Goal: Transaction & Acquisition: Purchase product/service

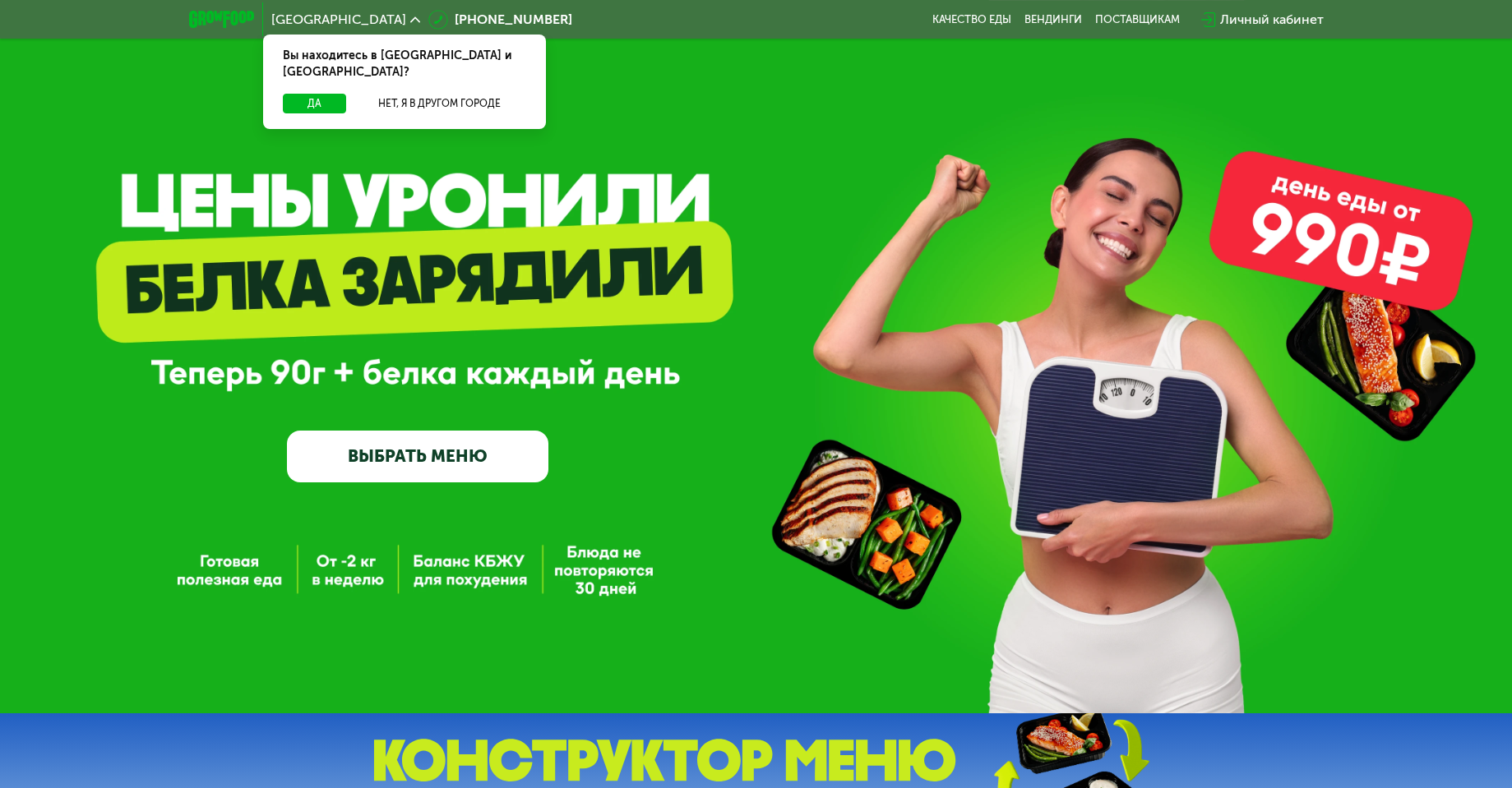
click at [397, 455] on link "ВЫБРАТЬ МЕНЮ" at bounding box center [417, 457] width 262 height 53
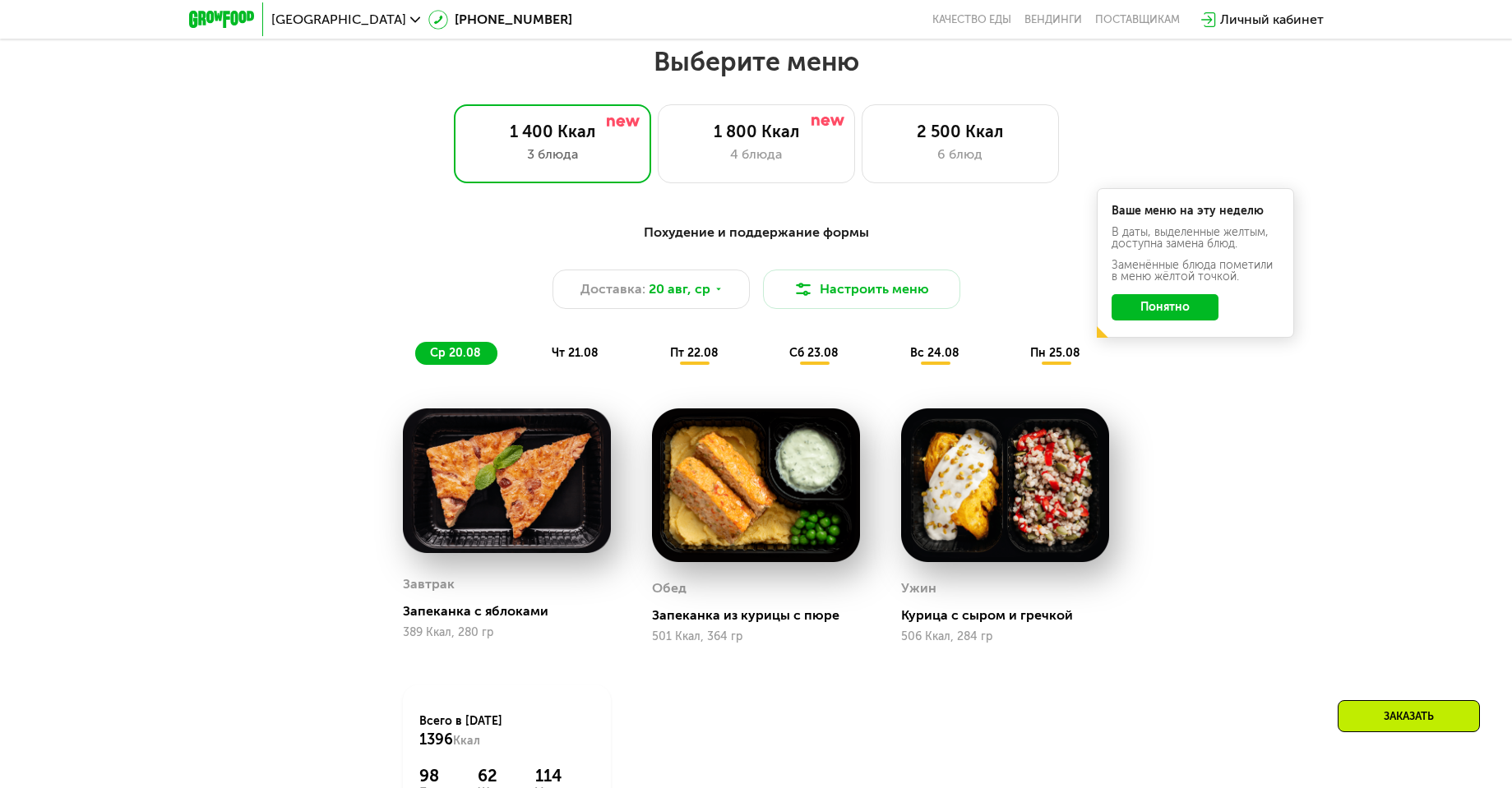
scroll to position [861, 0]
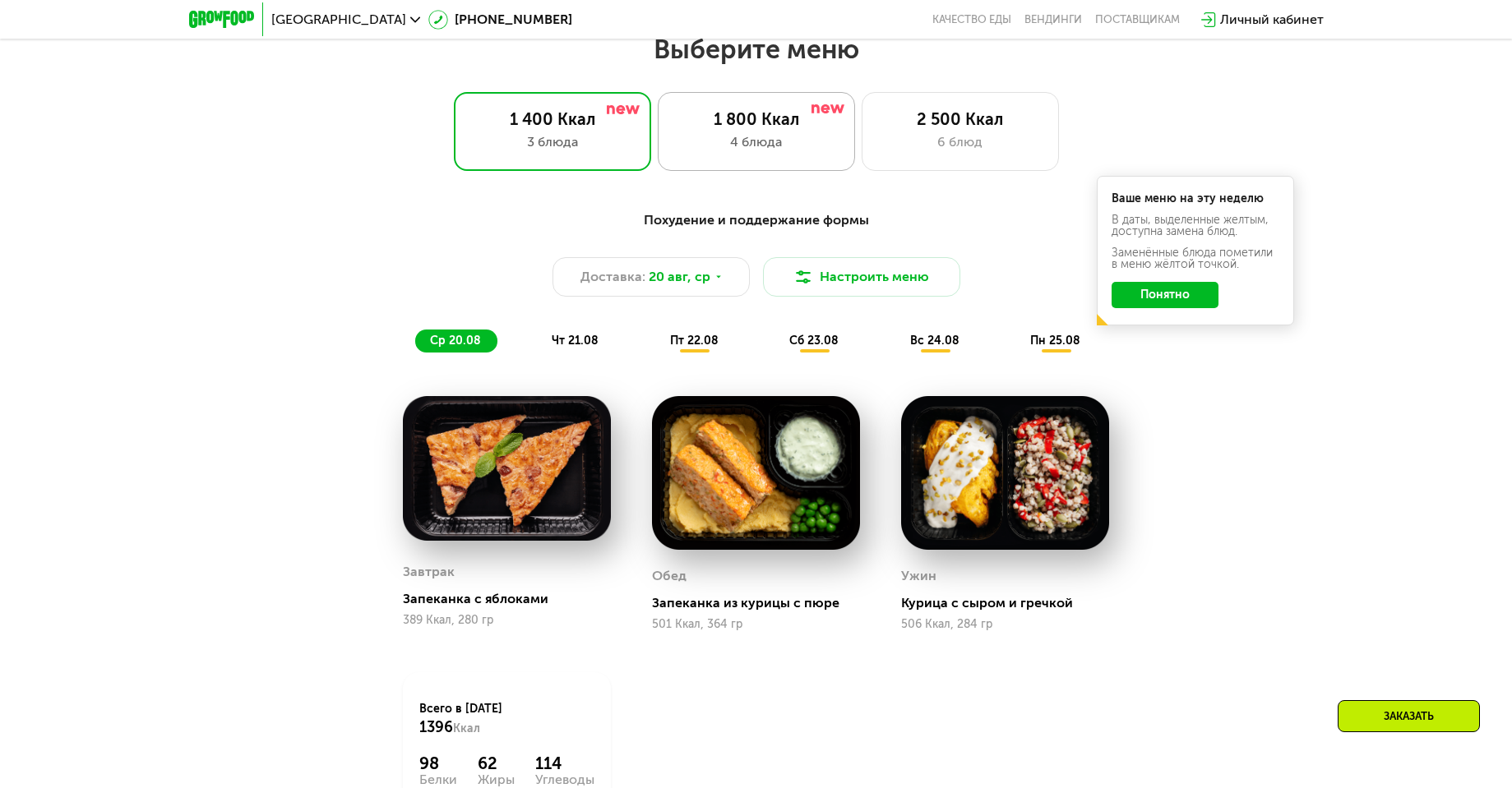
click at [798, 141] on div "4 блюда" at bounding box center [756, 142] width 163 height 20
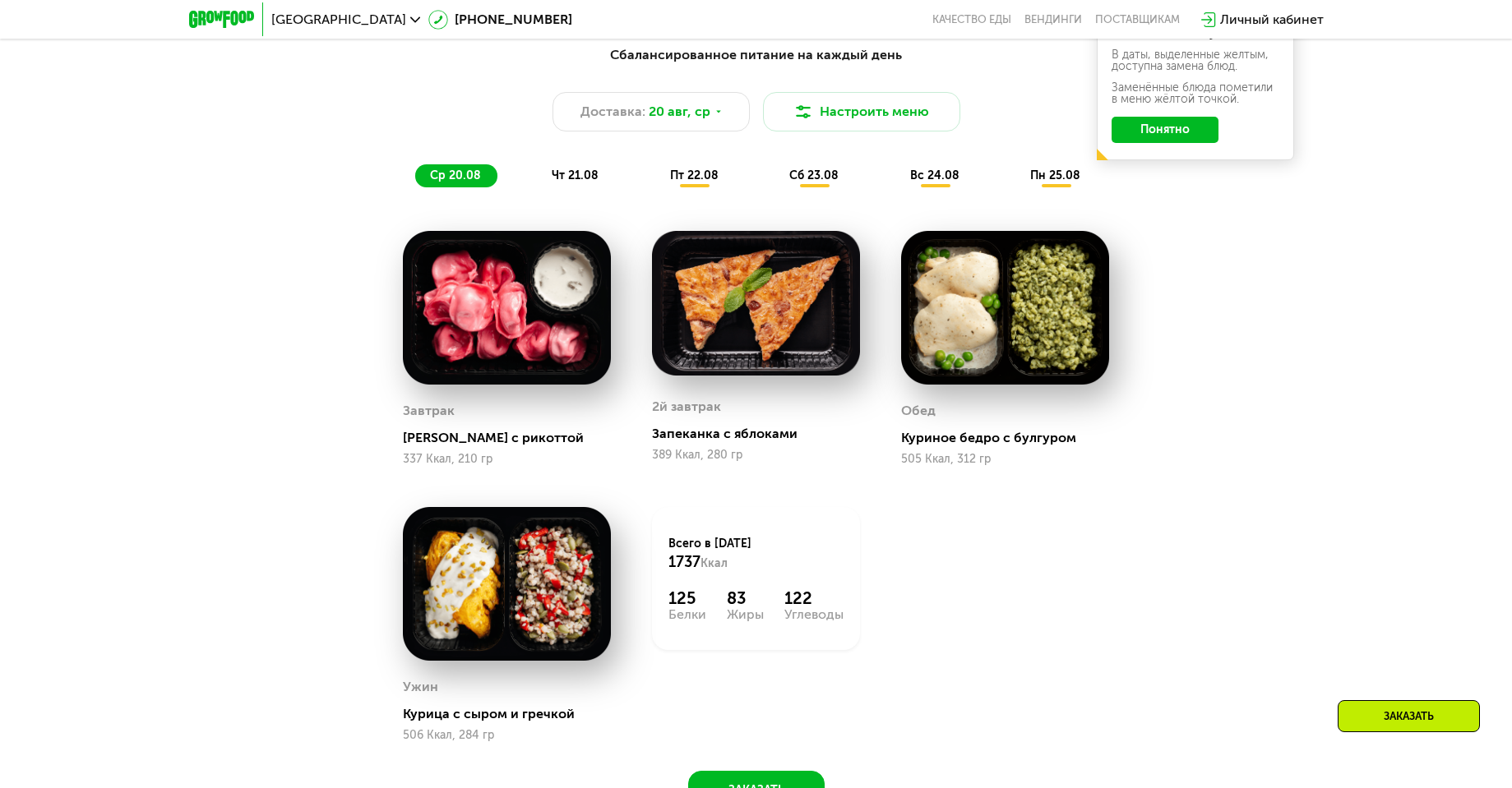
scroll to position [1026, 0]
click at [775, 174] on div "пт 22.08" at bounding box center [815, 176] width 80 height 23
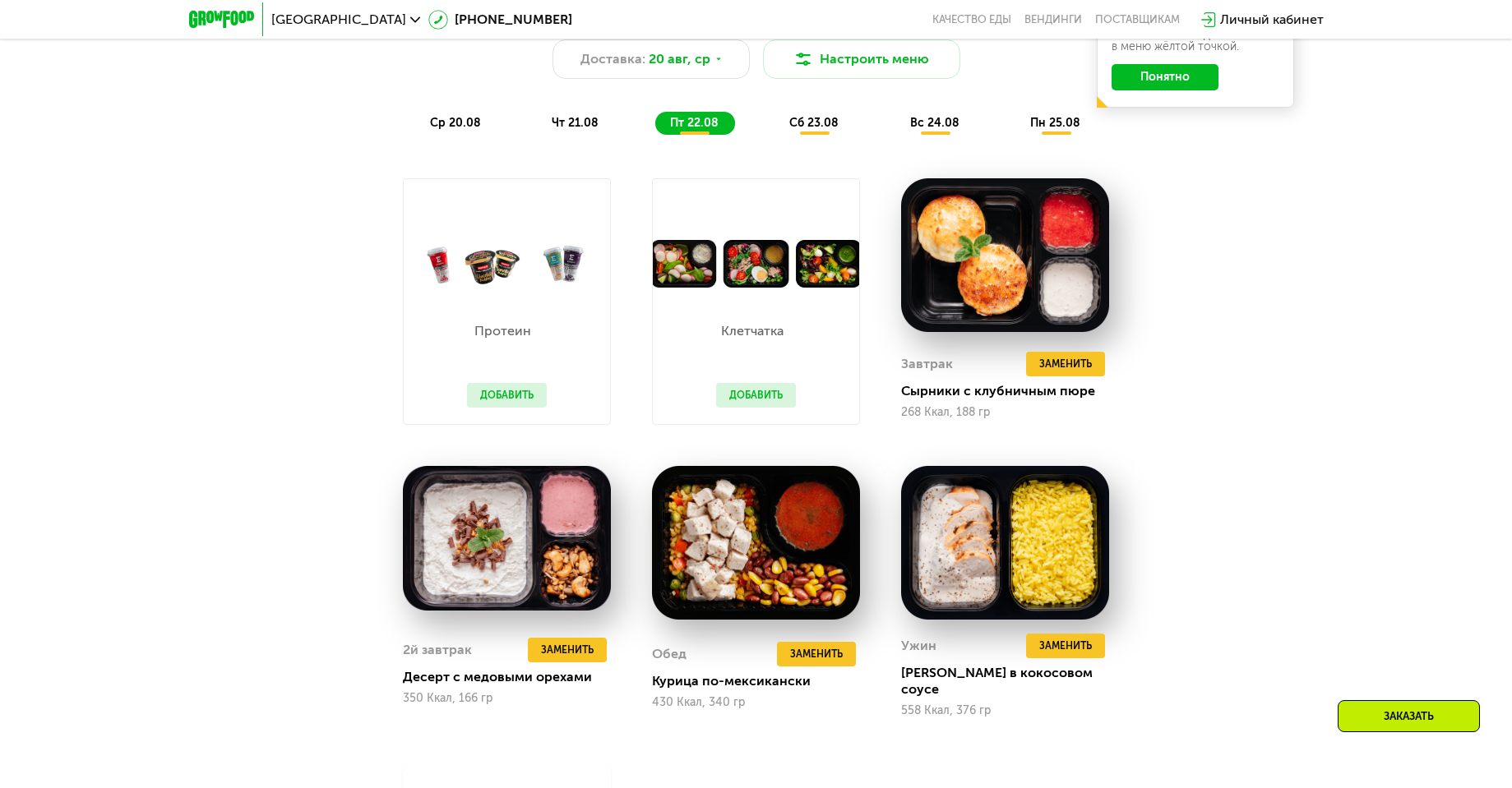
scroll to position [1108, 0]
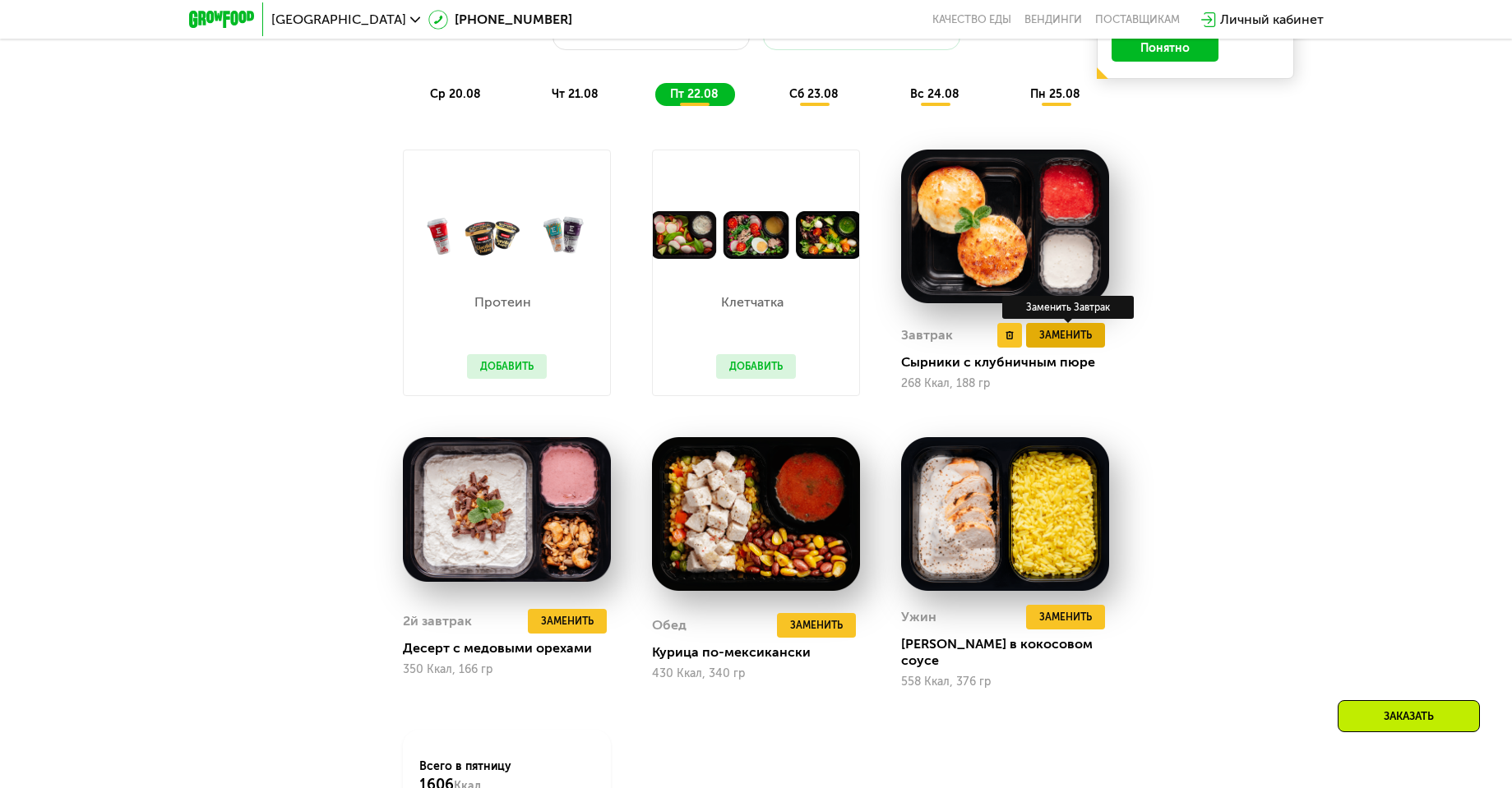
click at [1093, 338] on button "Заменить" at bounding box center [1065, 335] width 79 height 25
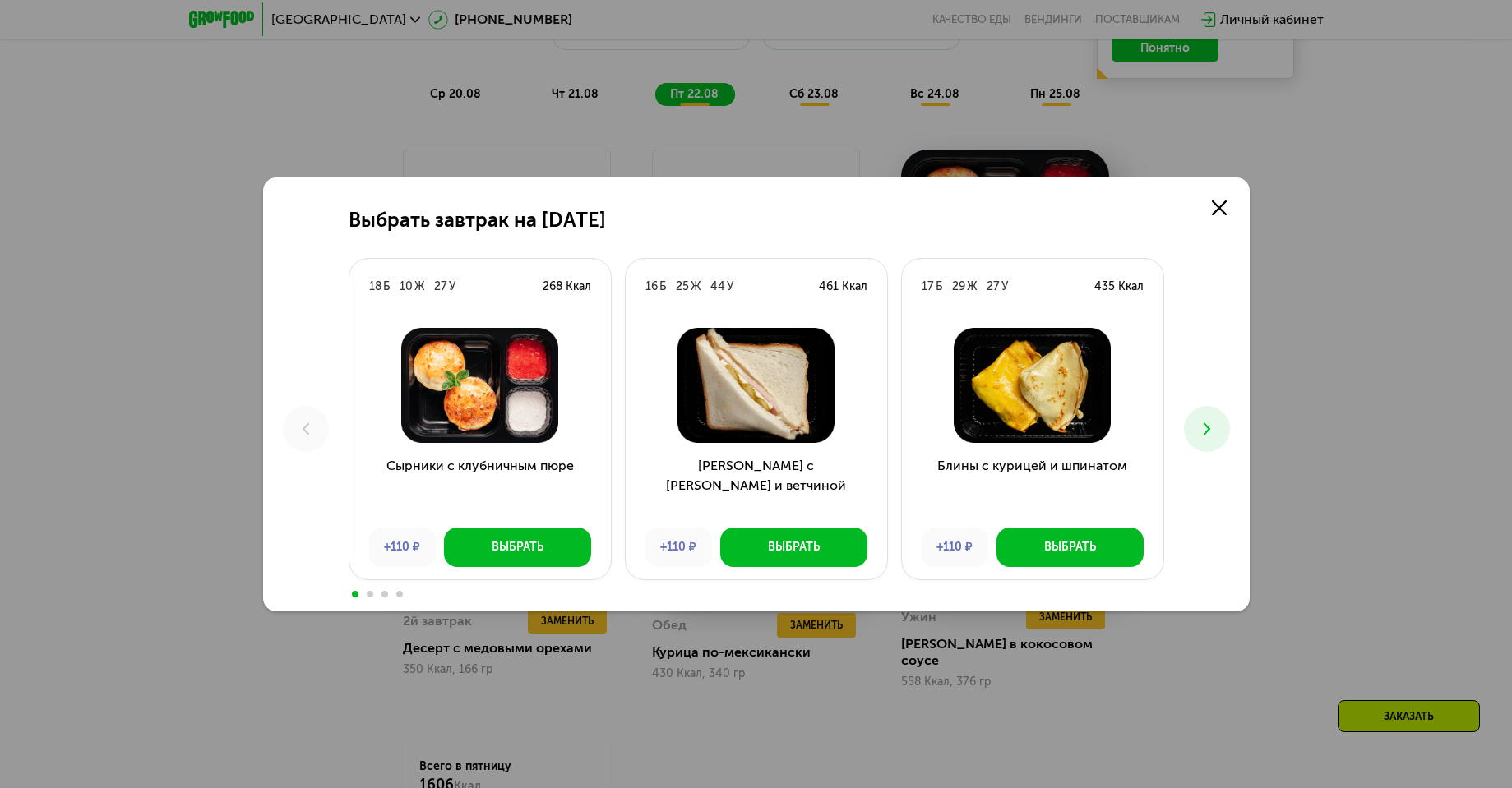
click at [1222, 420] on button at bounding box center [1207, 429] width 46 height 46
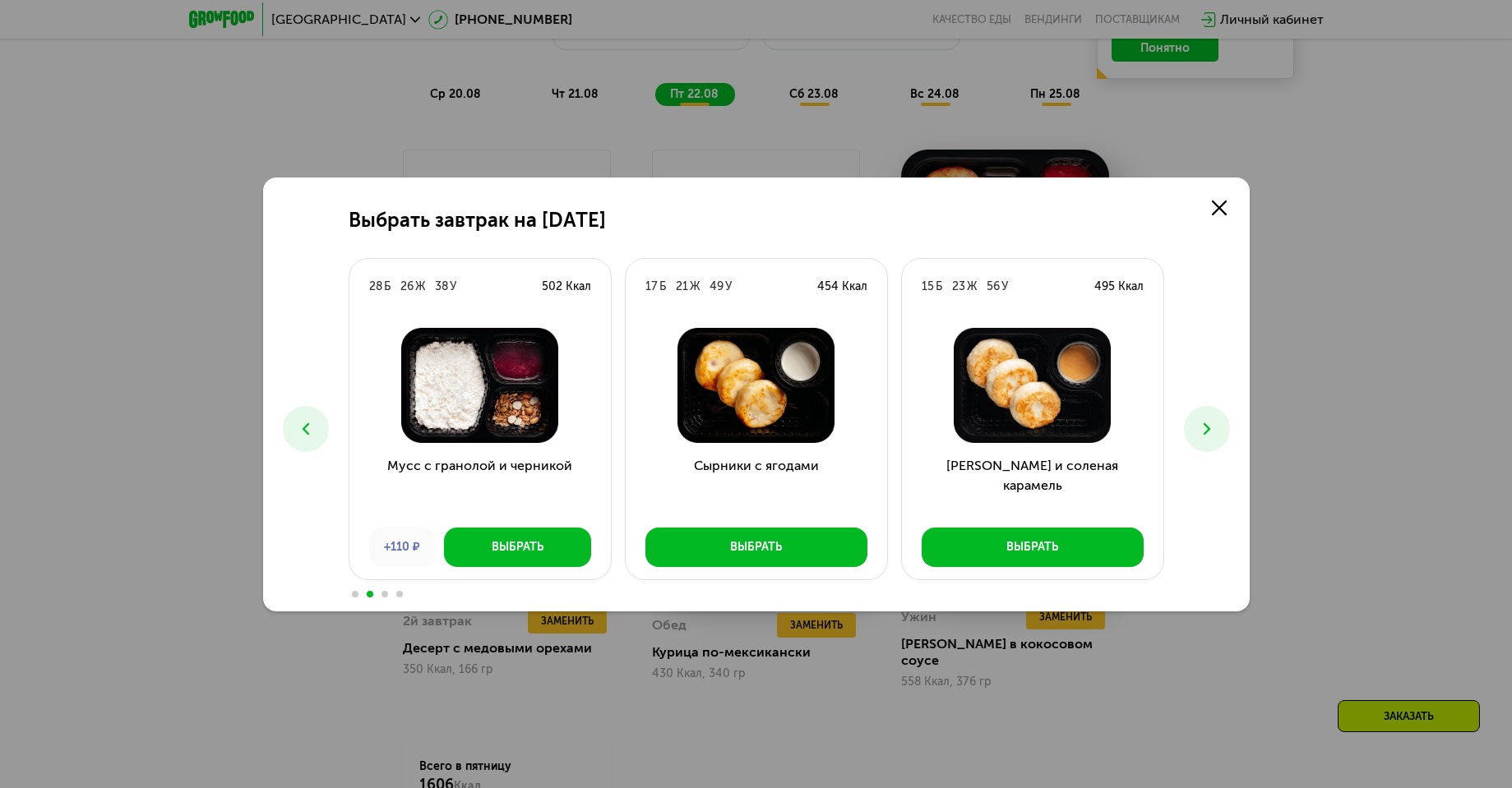
click at [1222, 420] on button at bounding box center [1207, 429] width 46 height 46
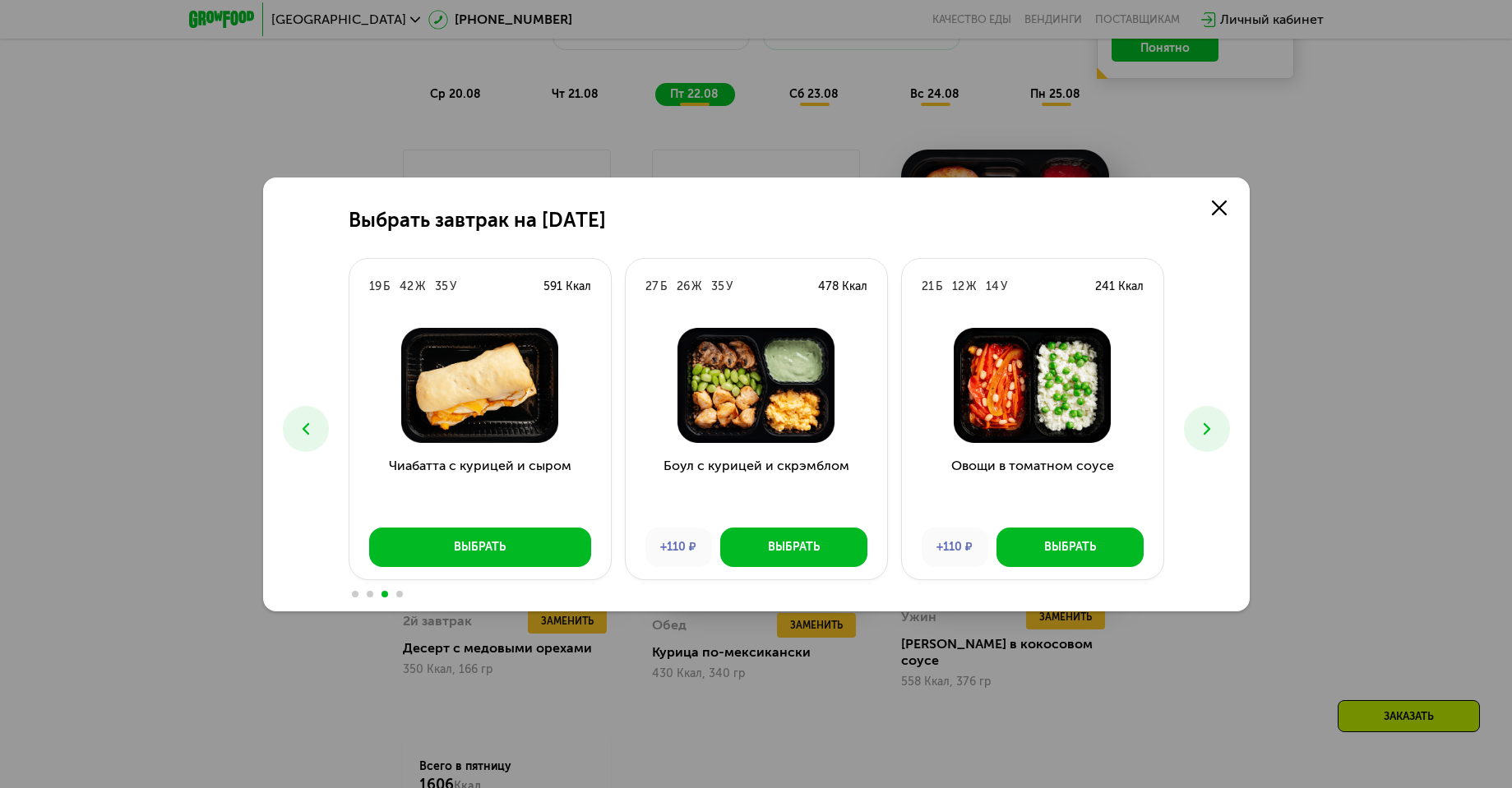
click at [1222, 420] on button at bounding box center [1207, 429] width 46 height 46
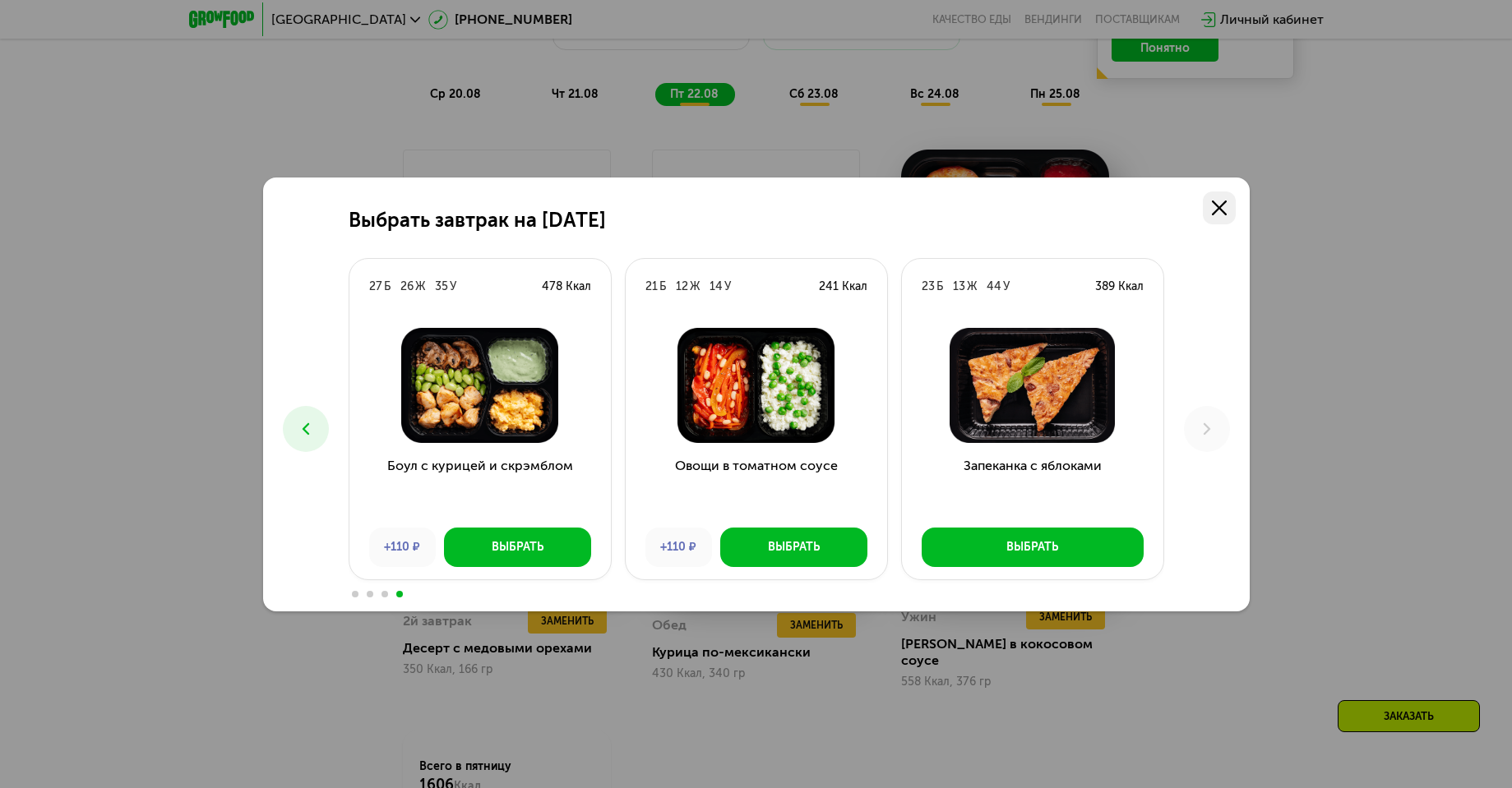
click at [1225, 201] on use at bounding box center [1219, 208] width 15 height 15
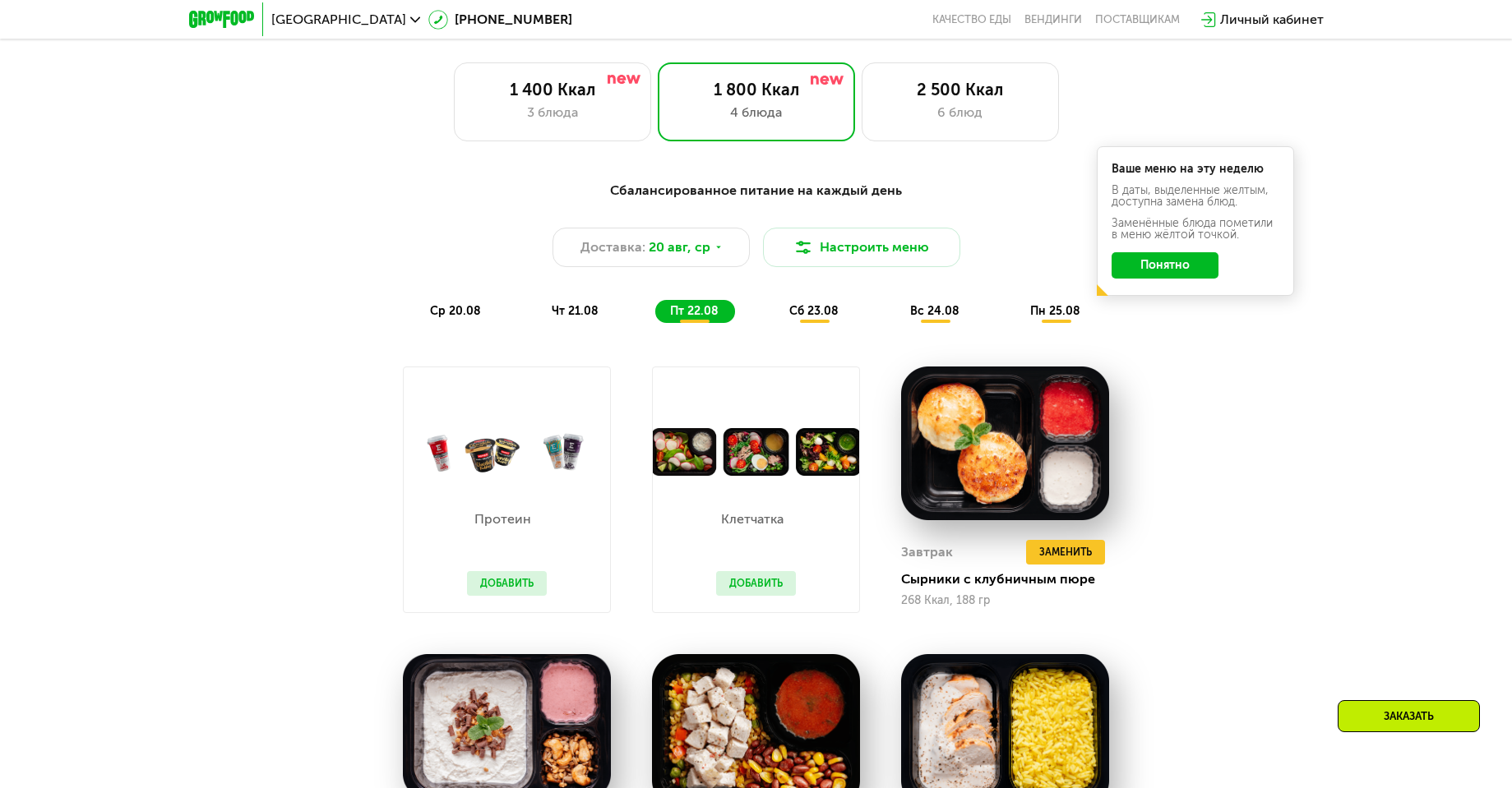
scroll to position [861, 0]
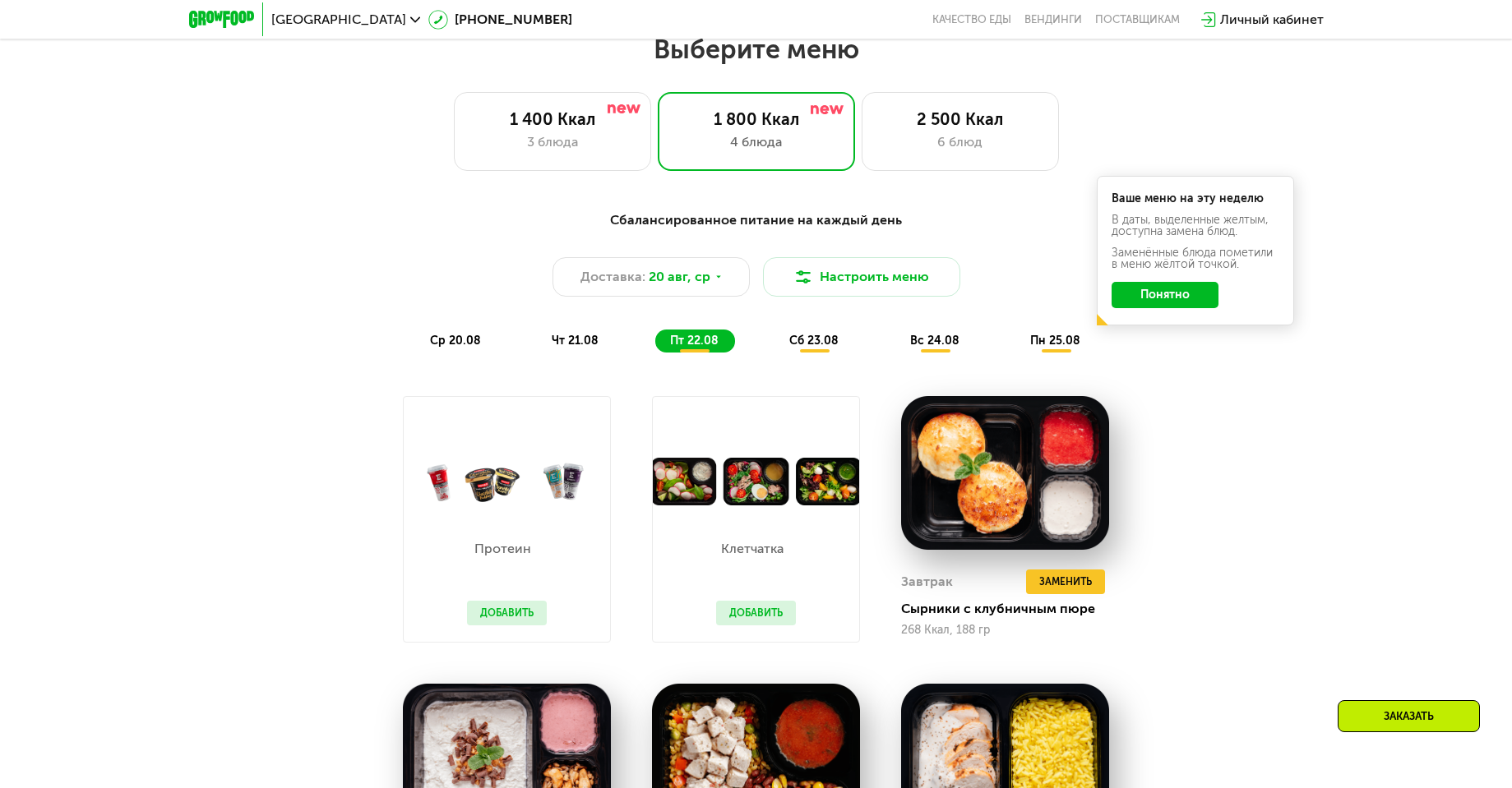
click at [562, 334] on div "Сбалансированное питание на каждый день Доставка: [DATE] Настроить меню ср 20.0…" at bounding box center [756, 281] width 973 height 142
click at [583, 344] on span "чт 21.08" at bounding box center [574, 340] width 46 height 14
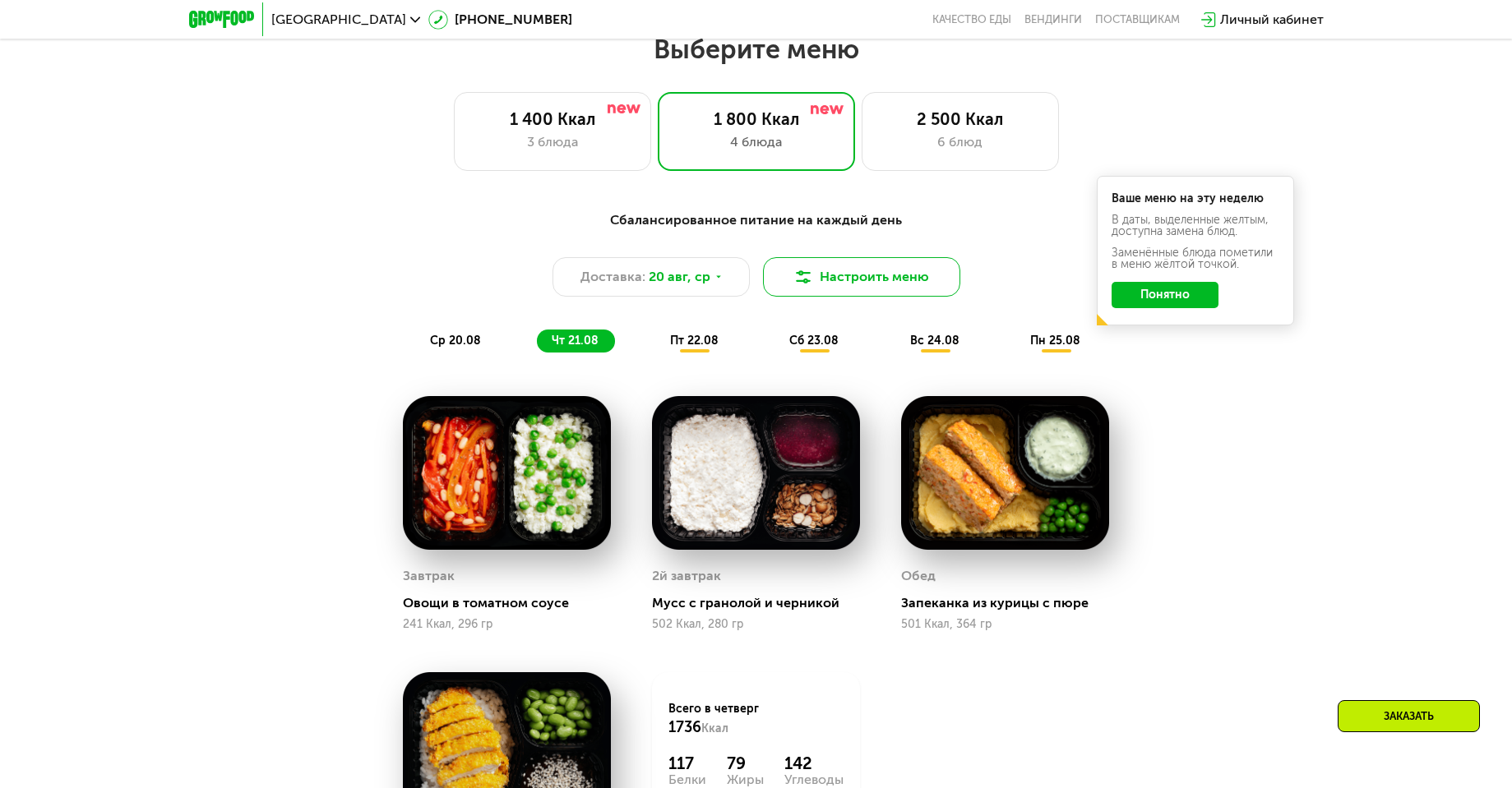
click at [871, 281] on button "Настроить меню" at bounding box center [861, 276] width 198 height 39
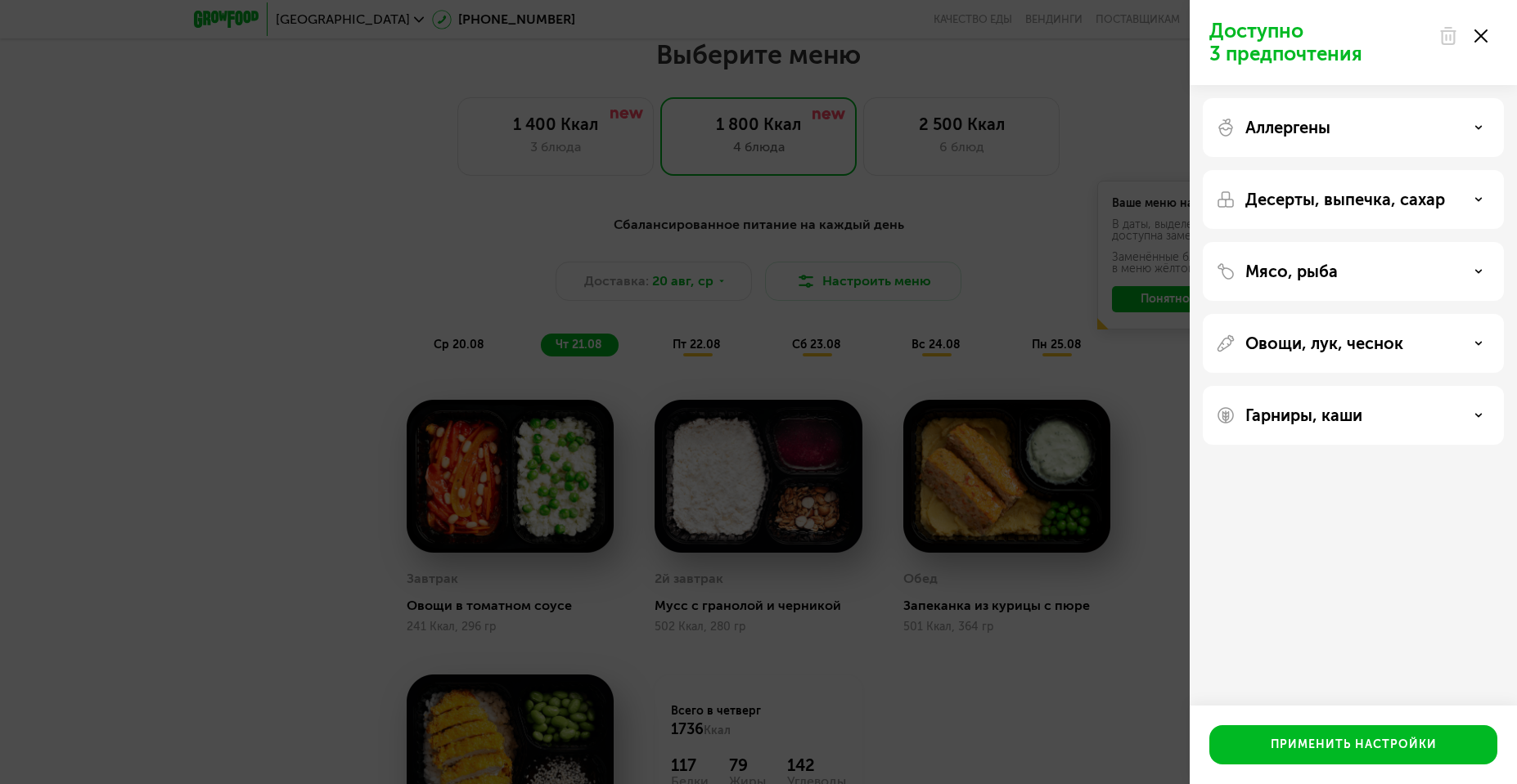
click at [1483, 34] on use at bounding box center [1481, 35] width 13 height 13
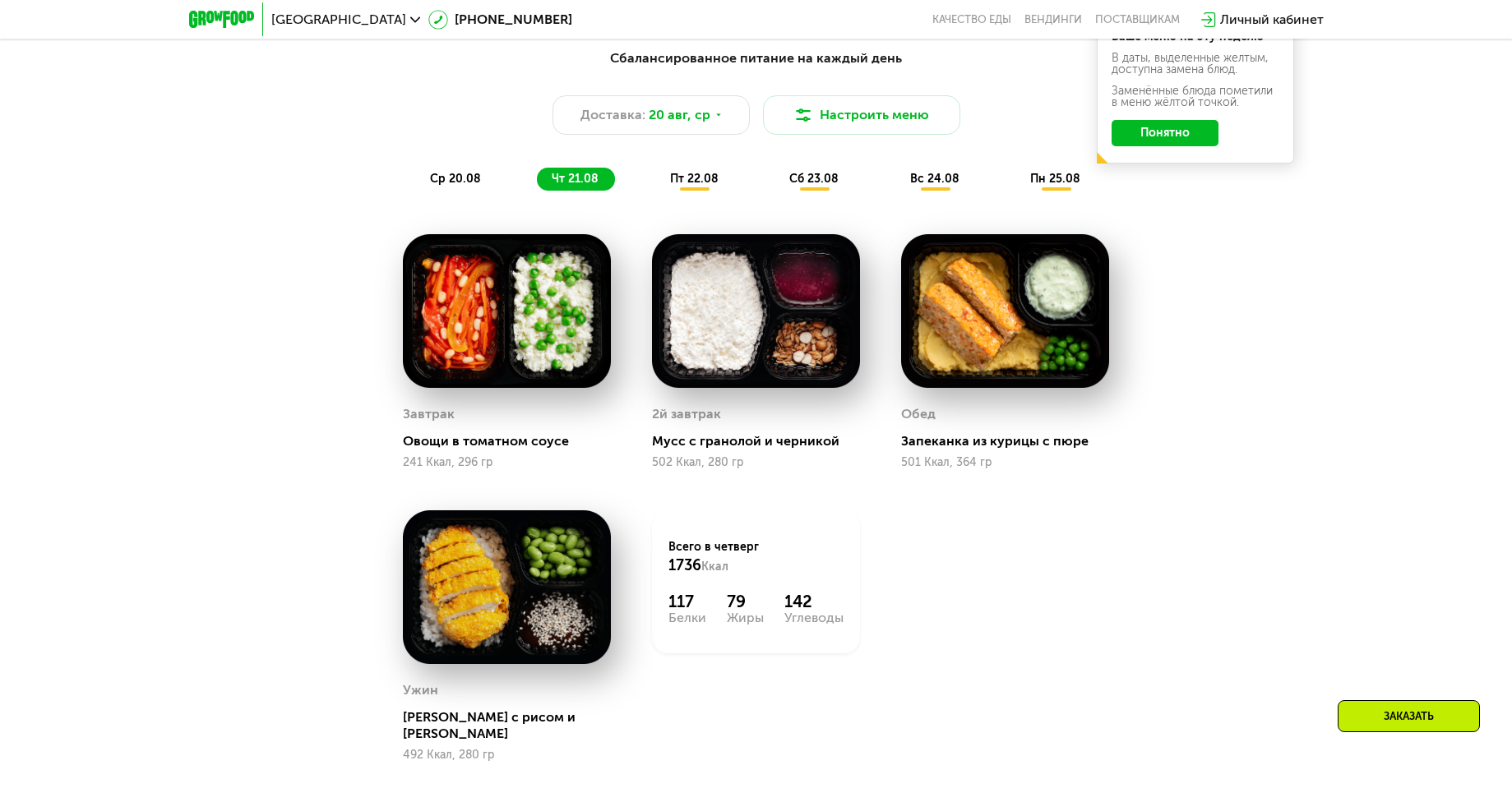
scroll to position [944, 0]
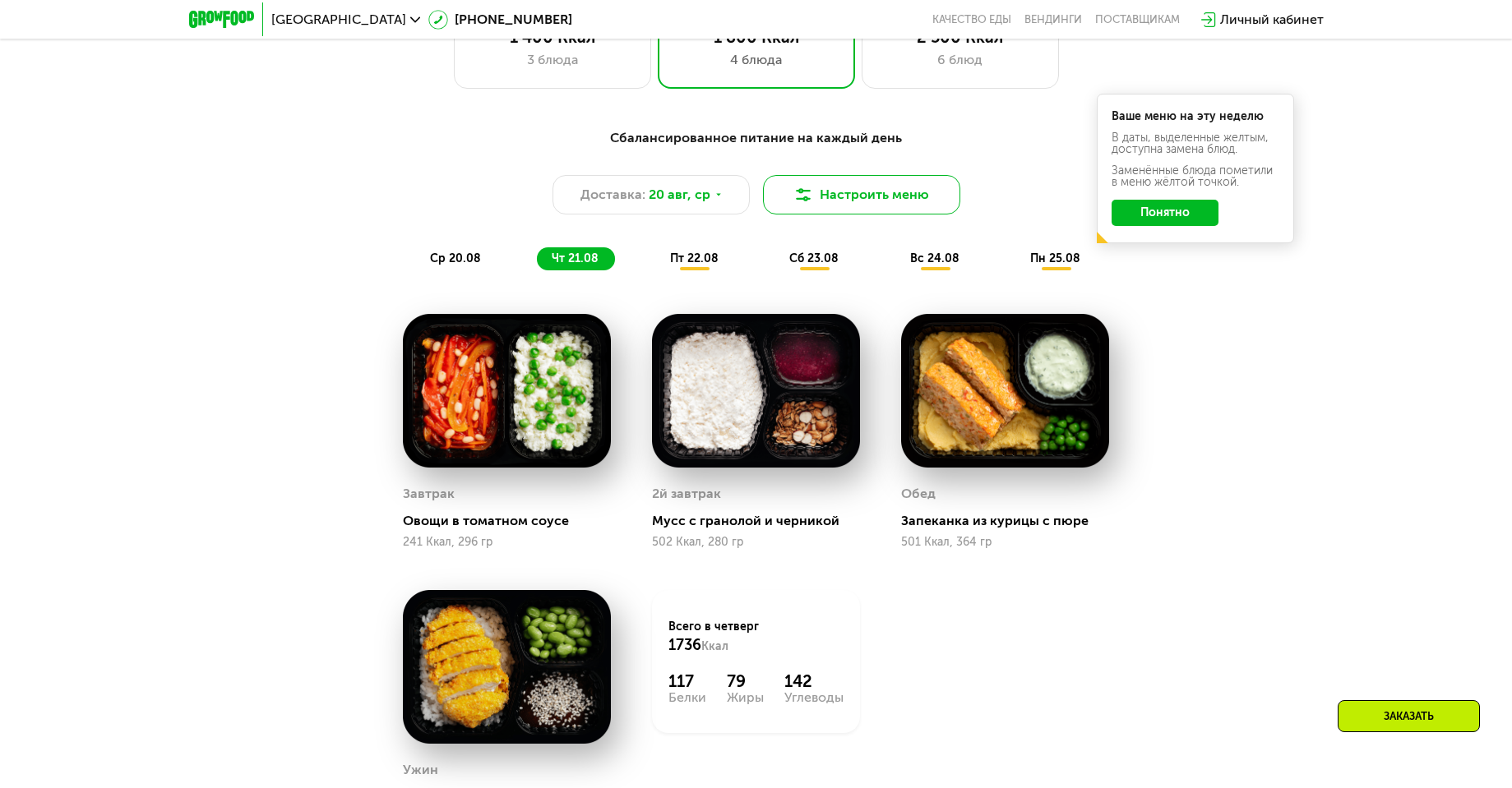
click at [862, 198] on button "Настроить меню" at bounding box center [861, 194] width 198 height 39
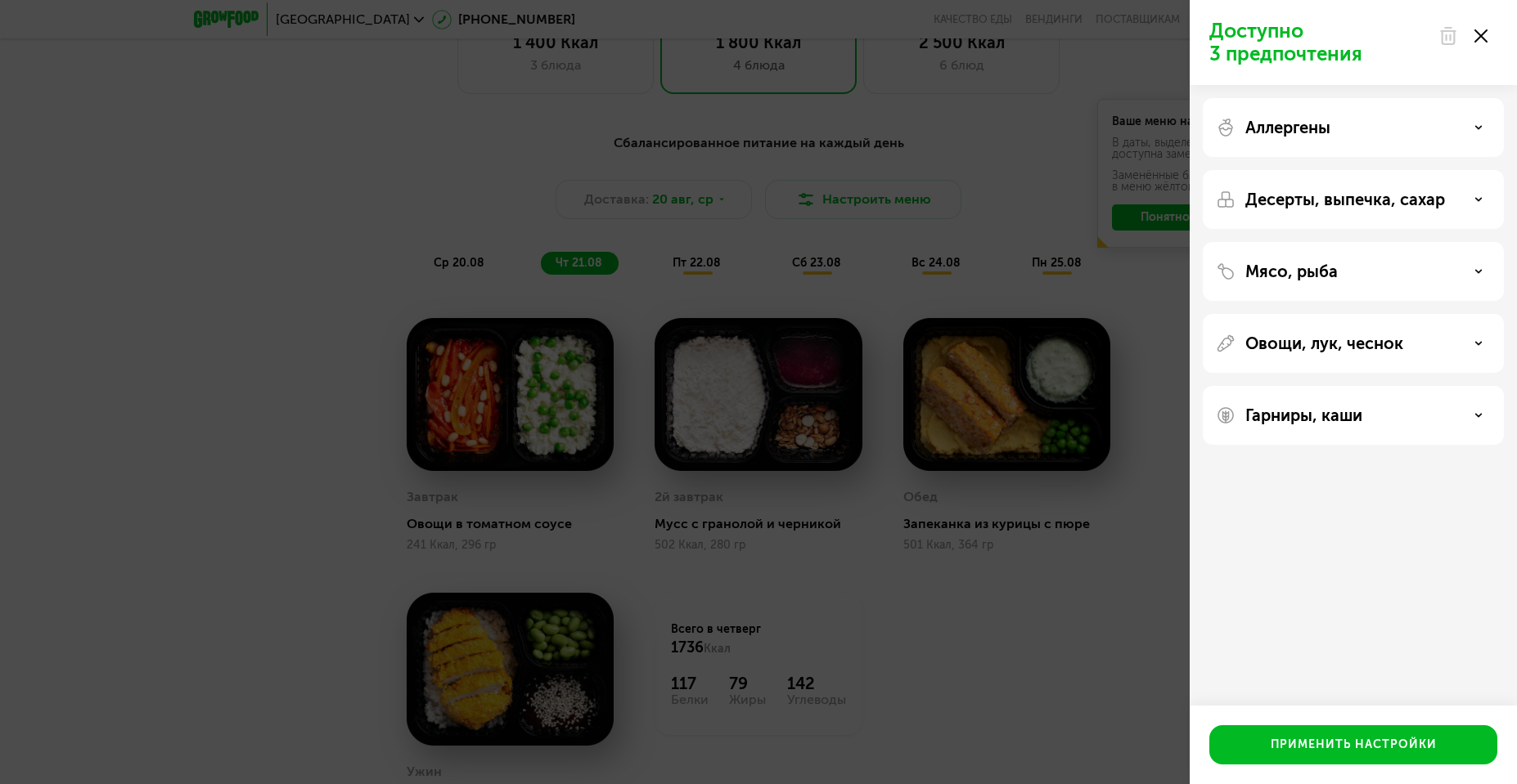
click at [1063, 468] on div "Доступно 3 предпочтения Аллергены Десерты, выпечка, сахар Мясо, рыба Овощи, лук…" at bounding box center [758, 392] width 1517 height 784
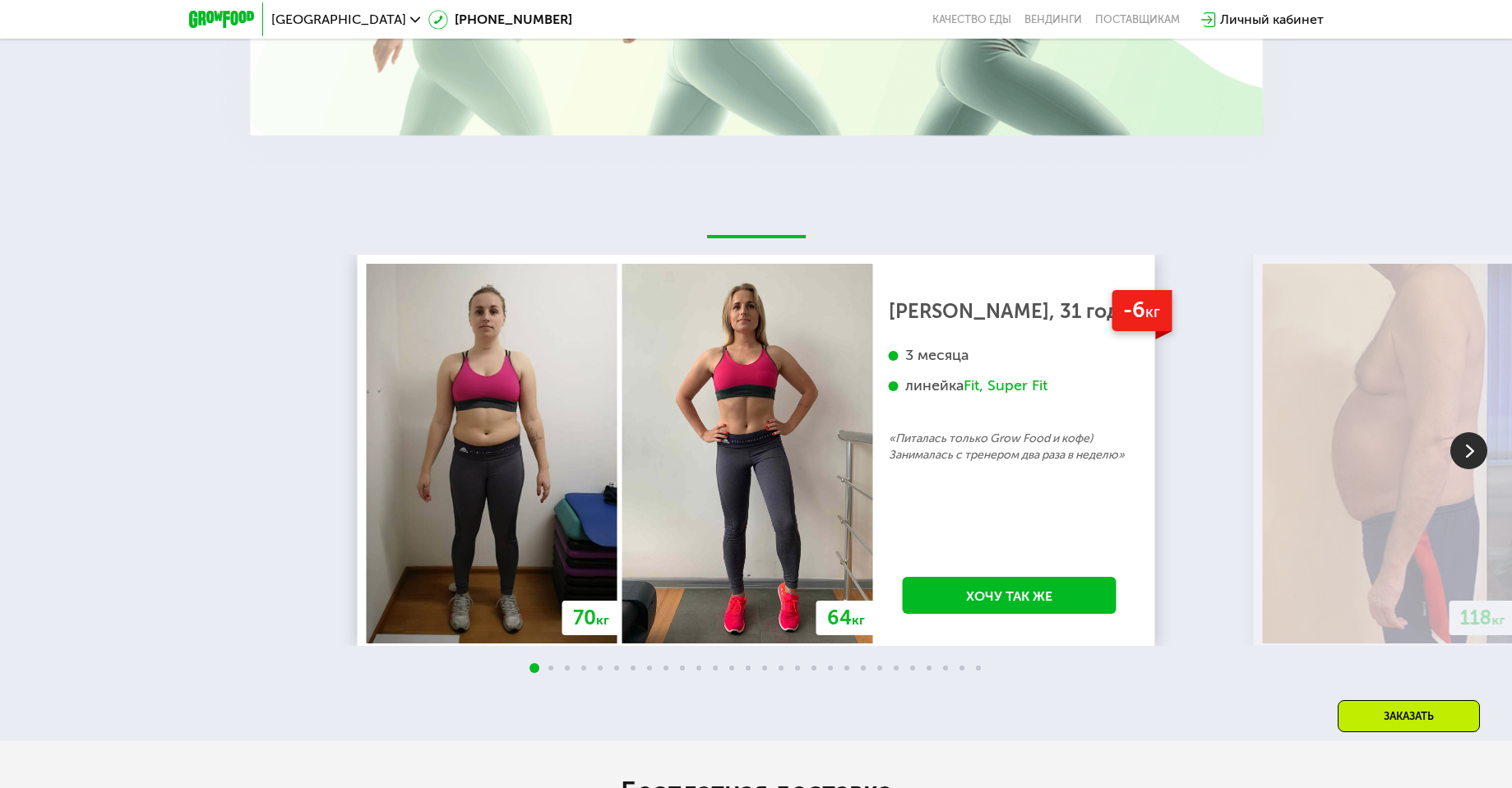
scroll to position [3080, 0]
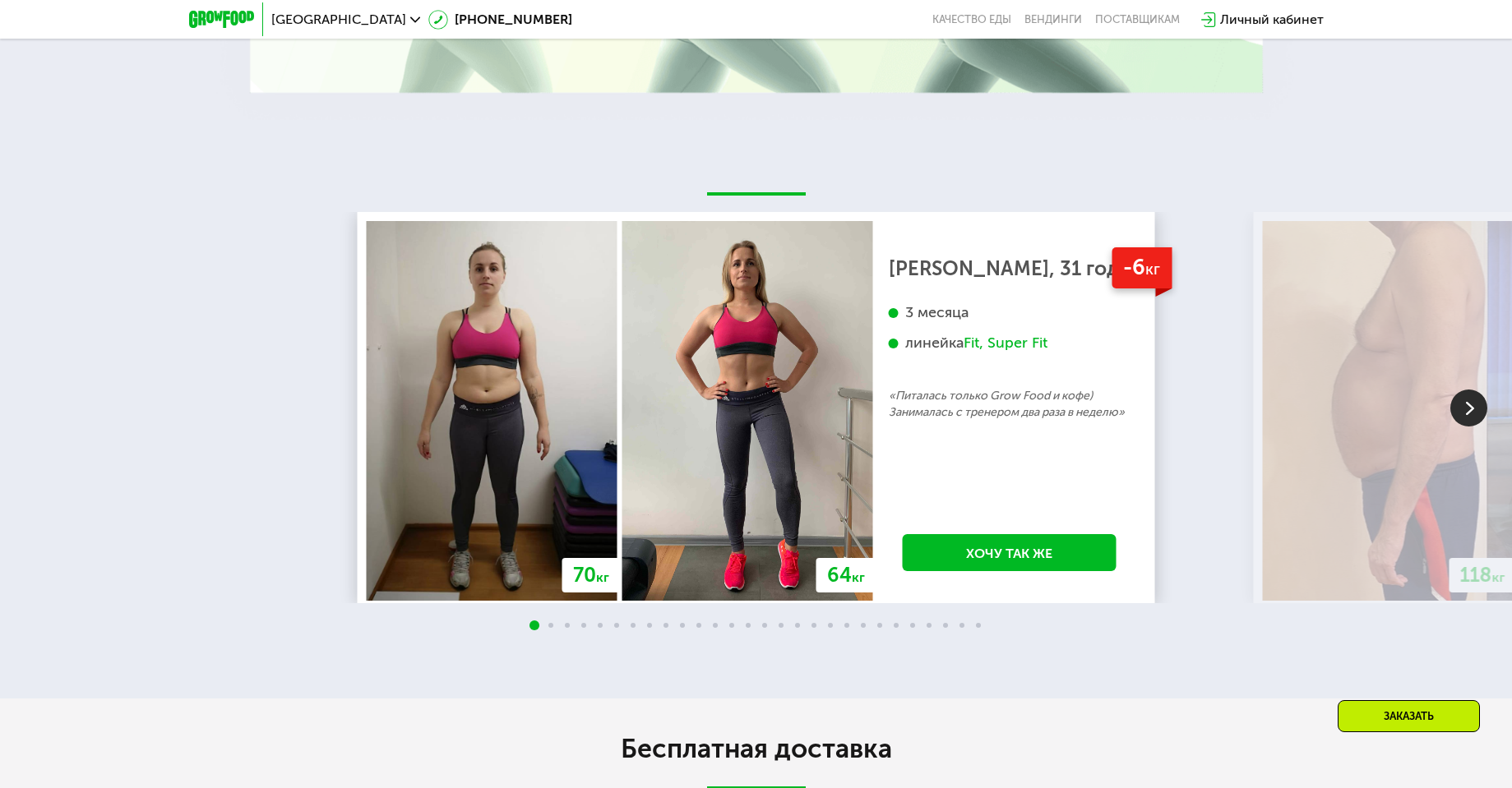
click at [1464, 403] on img at bounding box center [1468, 408] width 37 height 37
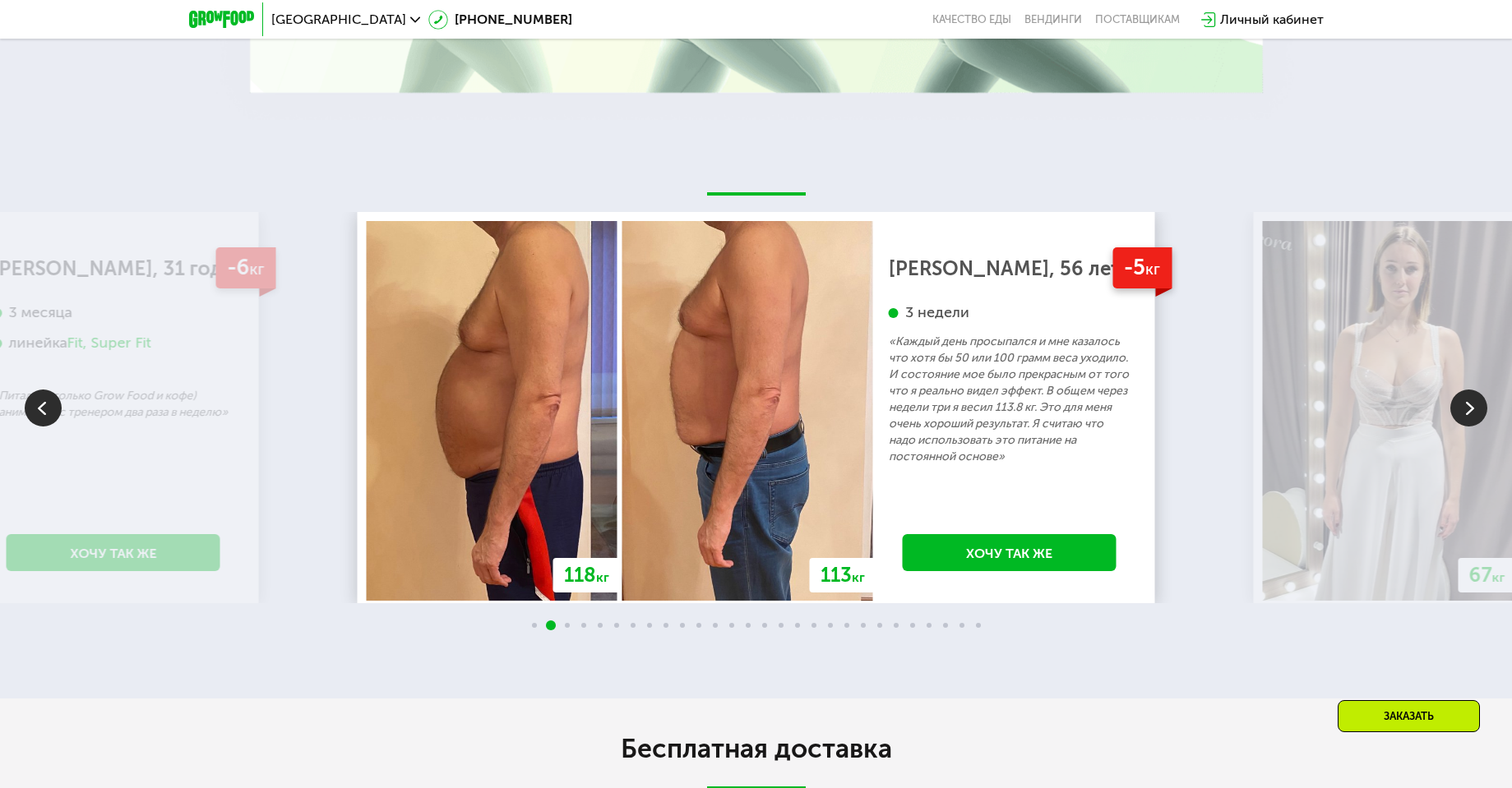
click at [1467, 391] on img at bounding box center [1468, 408] width 37 height 37
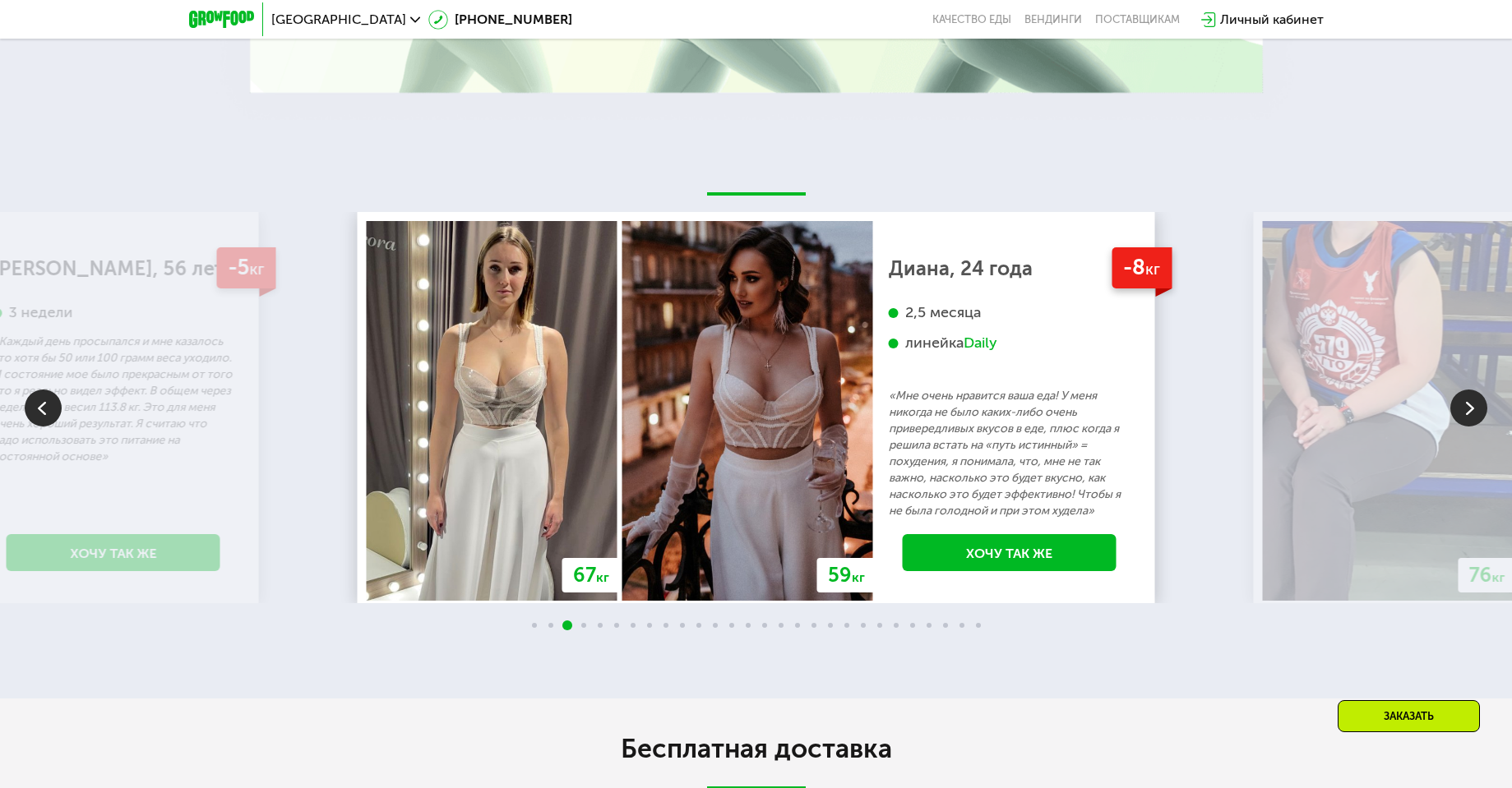
click at [1466, 401] on img at bounding box center [1468, 408] width 37 height 37
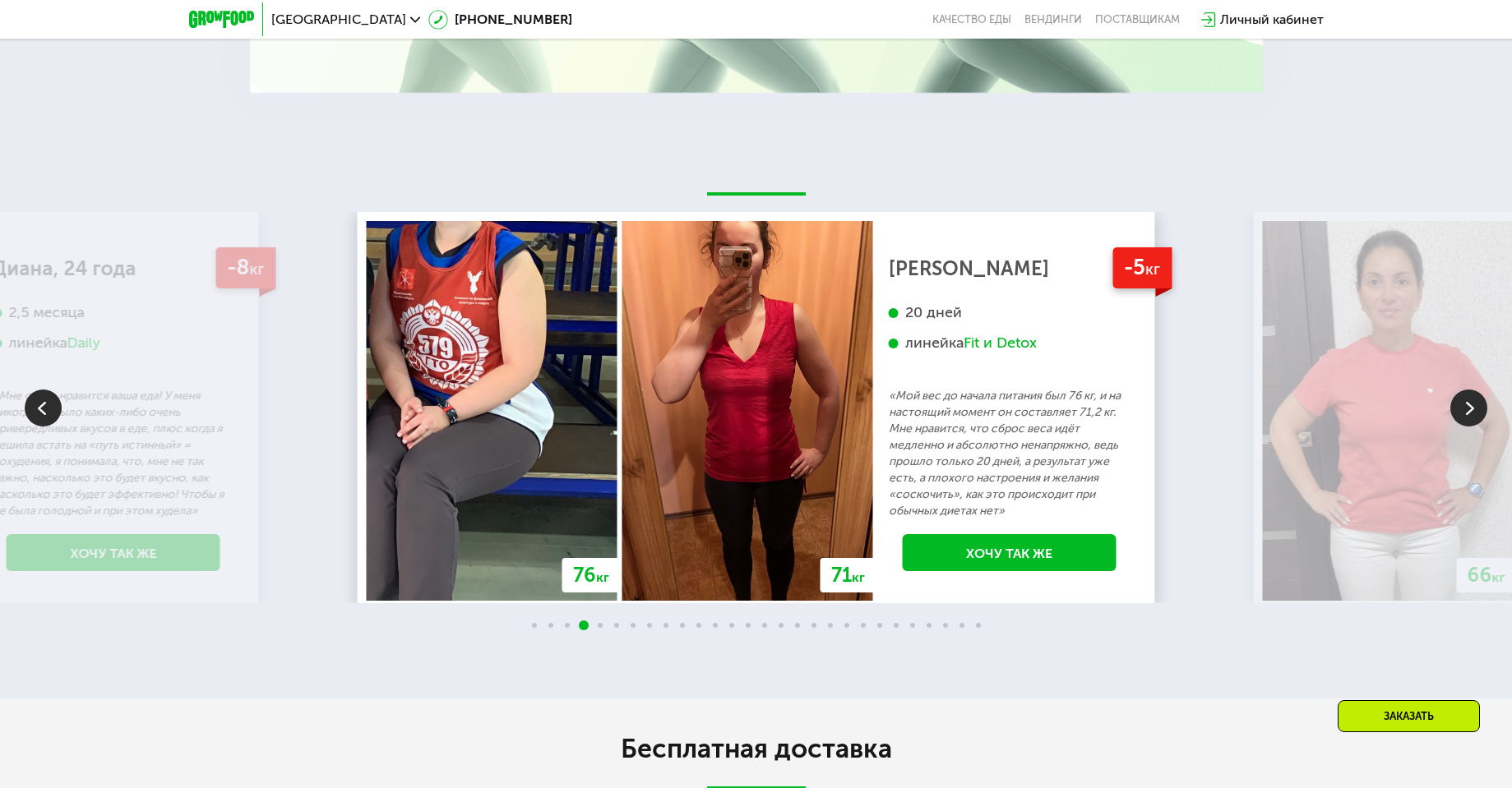
click at [1468, 394] on img at bounding box center [1468, 408] width 37 height 37
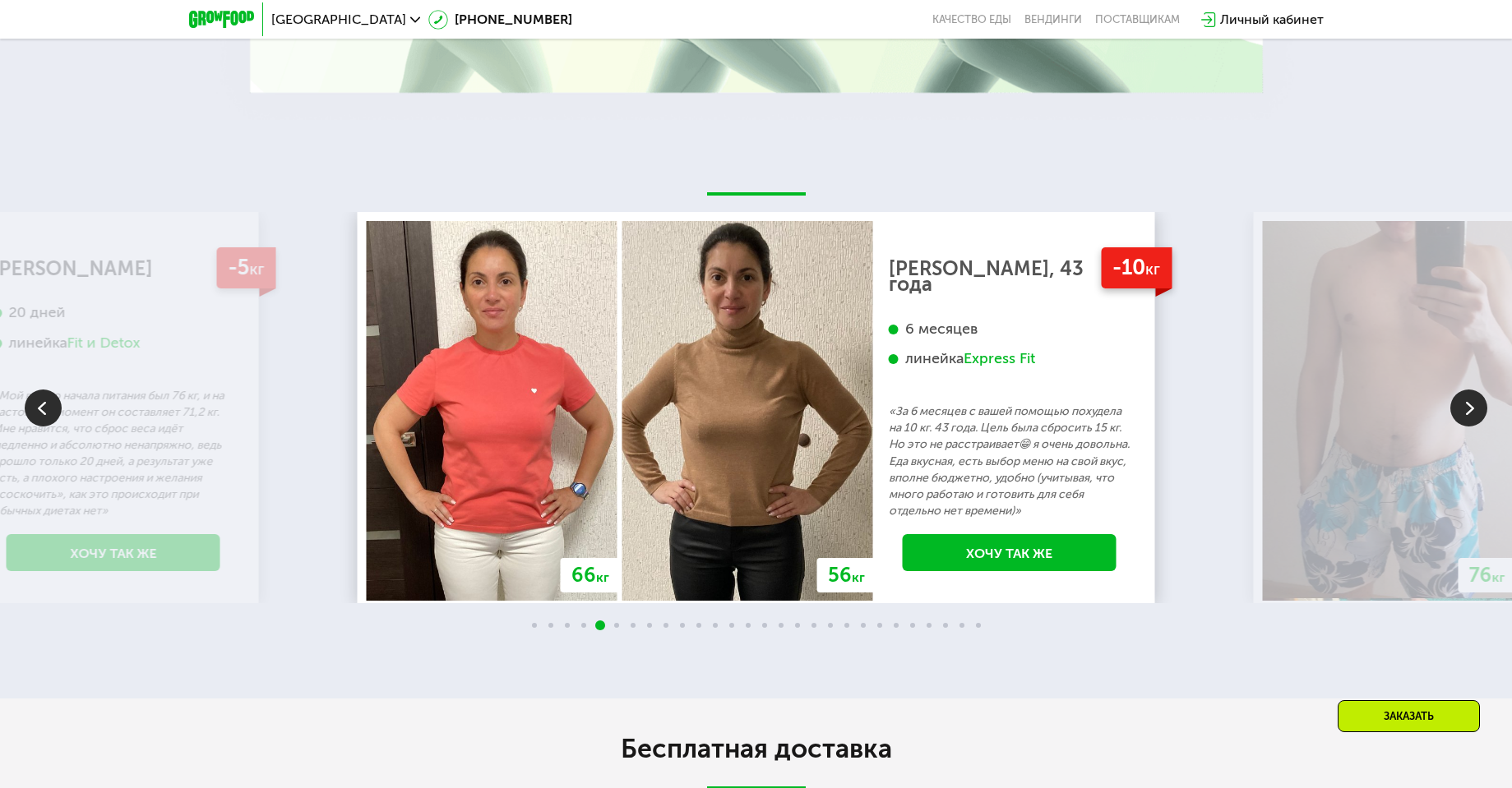
click at [1468, 394] on img at bounding box center [1468, 408] width 37 height 37
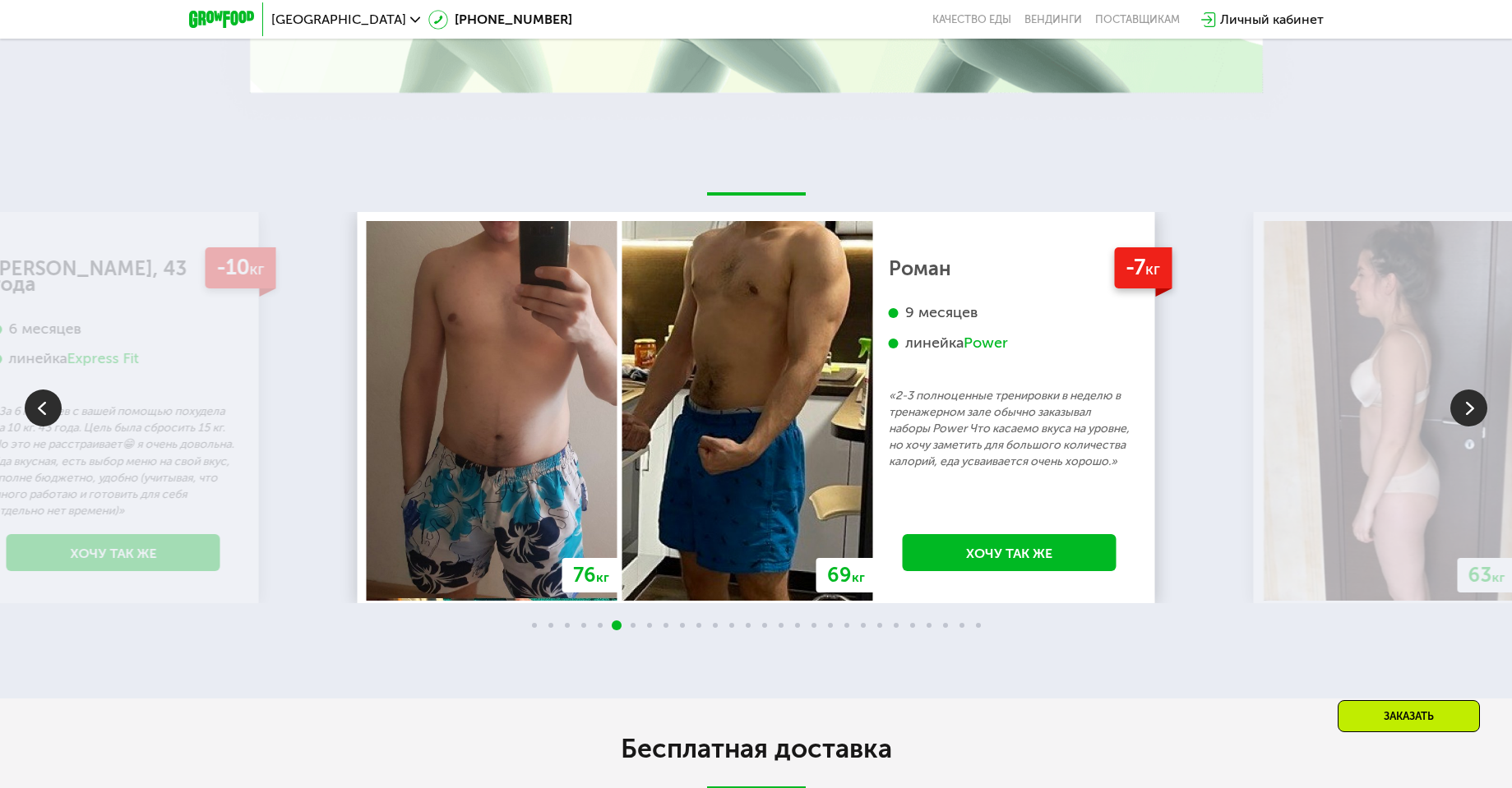
click at [1469, 394] on img at bounding box center [1468, 408] width 37 height 37
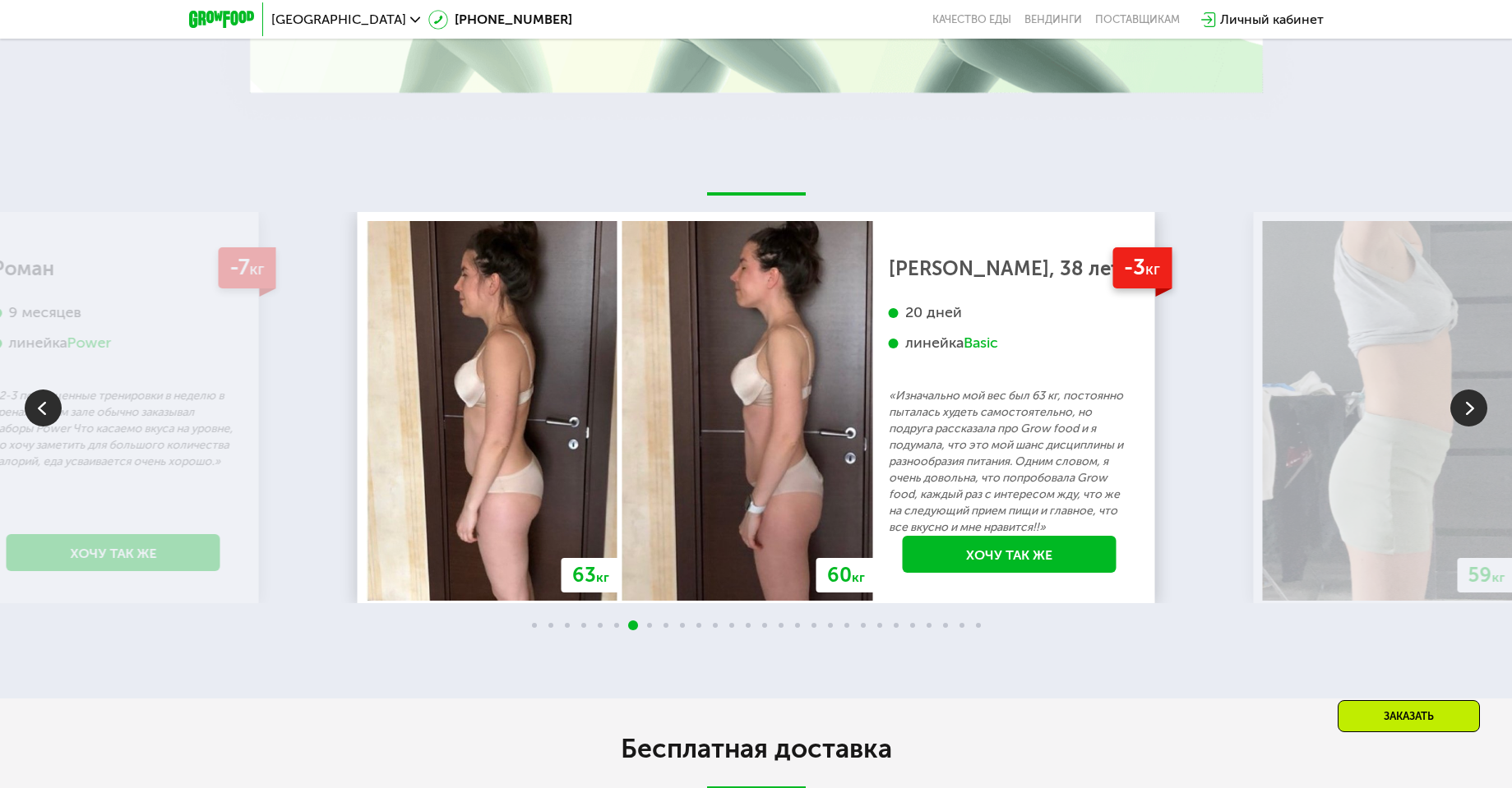
click at [1469, 394] on img at bounding box center [1468, 408] width 37 height 37
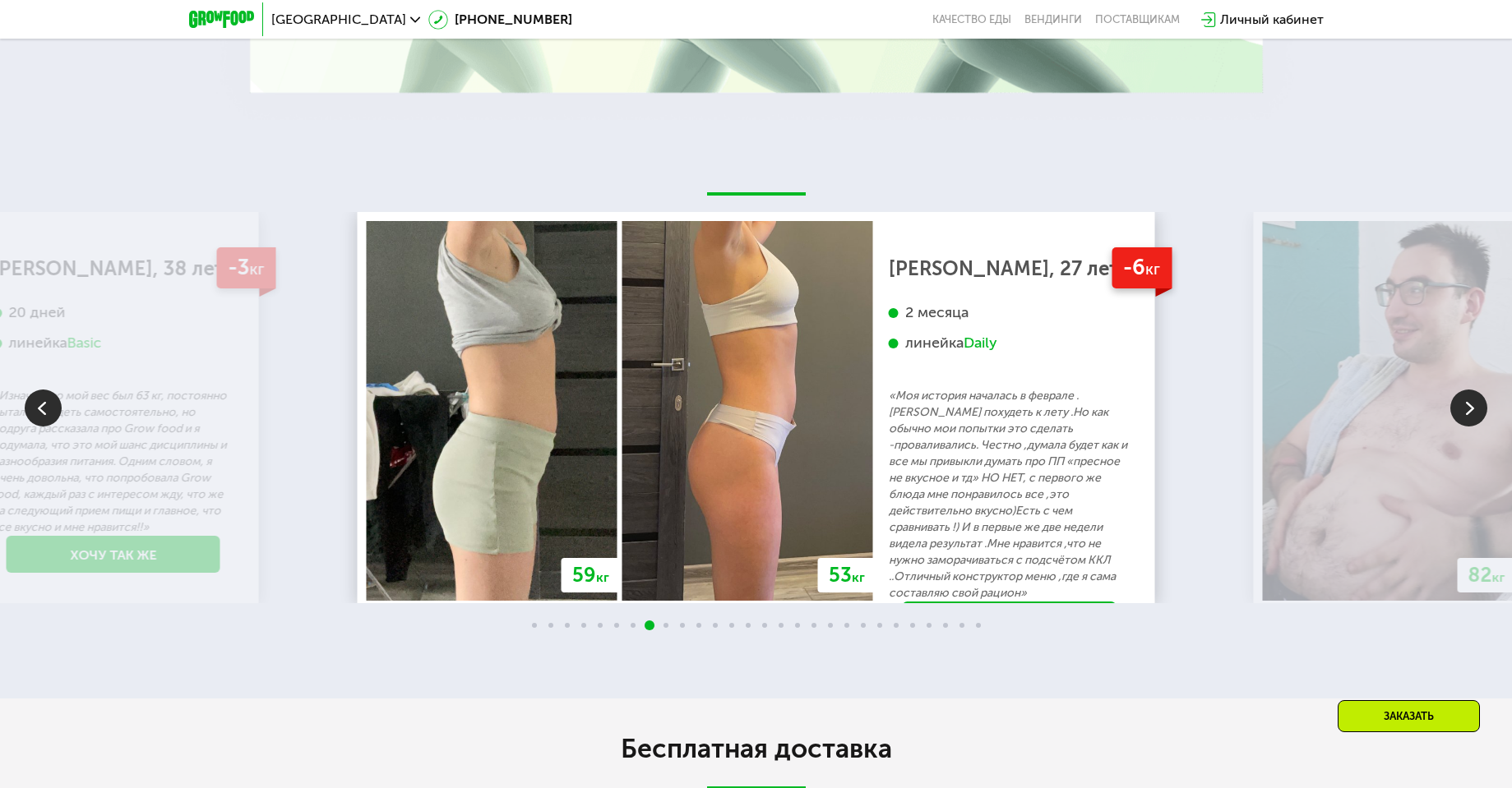
click at [1469, 394] on img at bounding box center [1468, 408] width 37 height 37
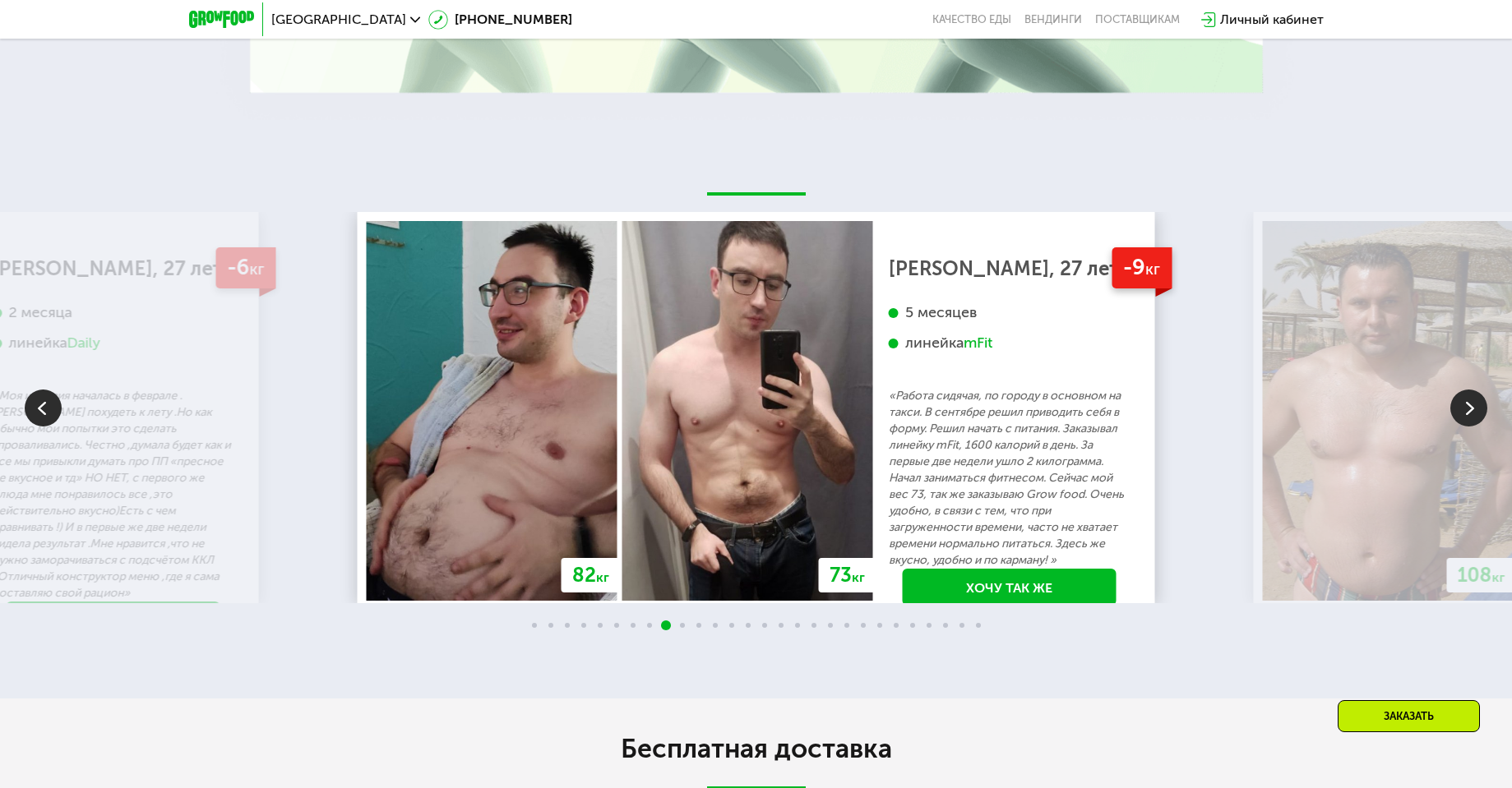
click at [1479, 390] on img at bounding box center [1468, 408] width 37 height 37
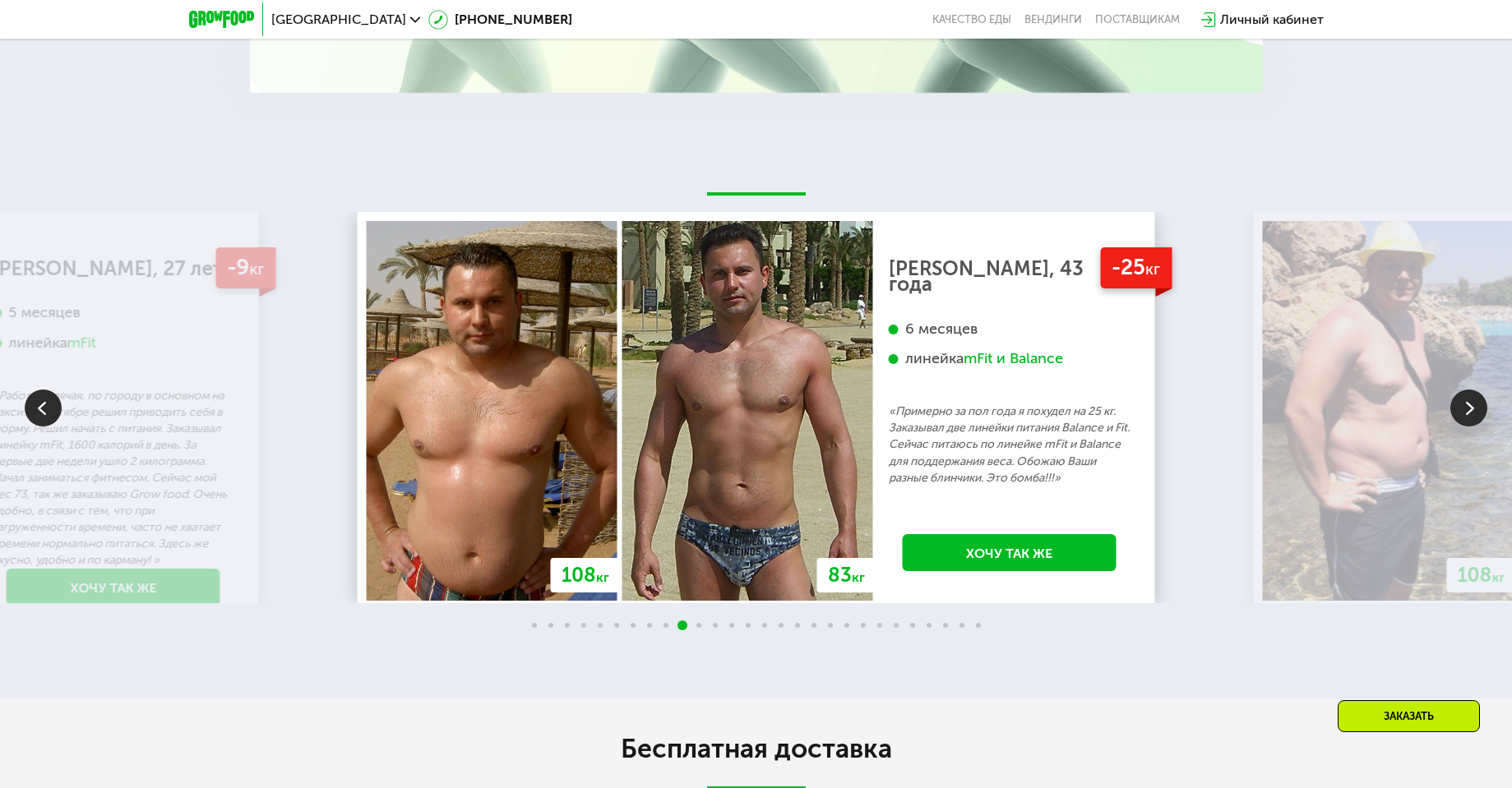
click at [1475, 390] on img at bounding box center [1468, 408] width 37 height 37
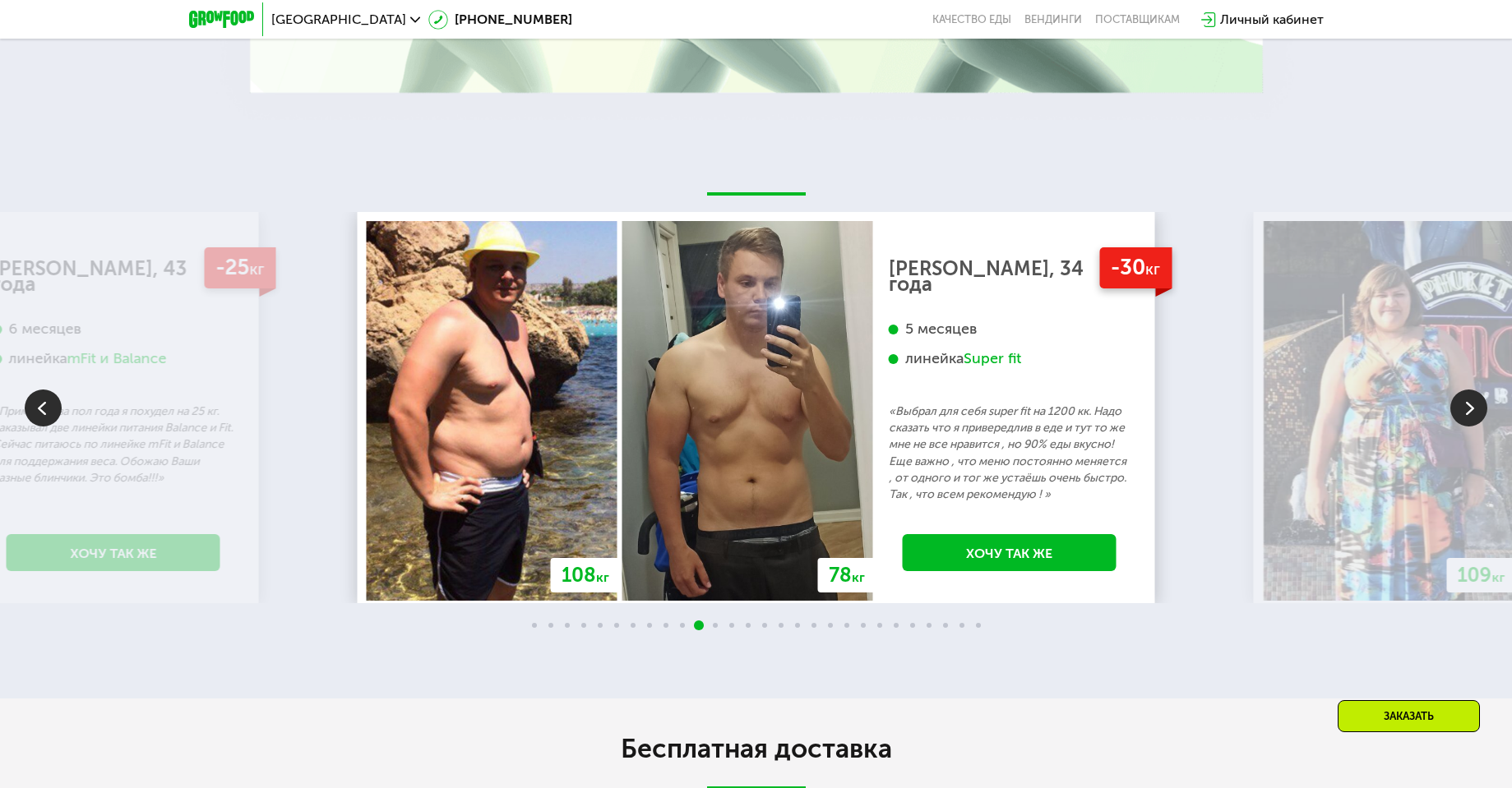
click at [1464, 399] on img at bounding box center [1468, 408] width 37 height 37
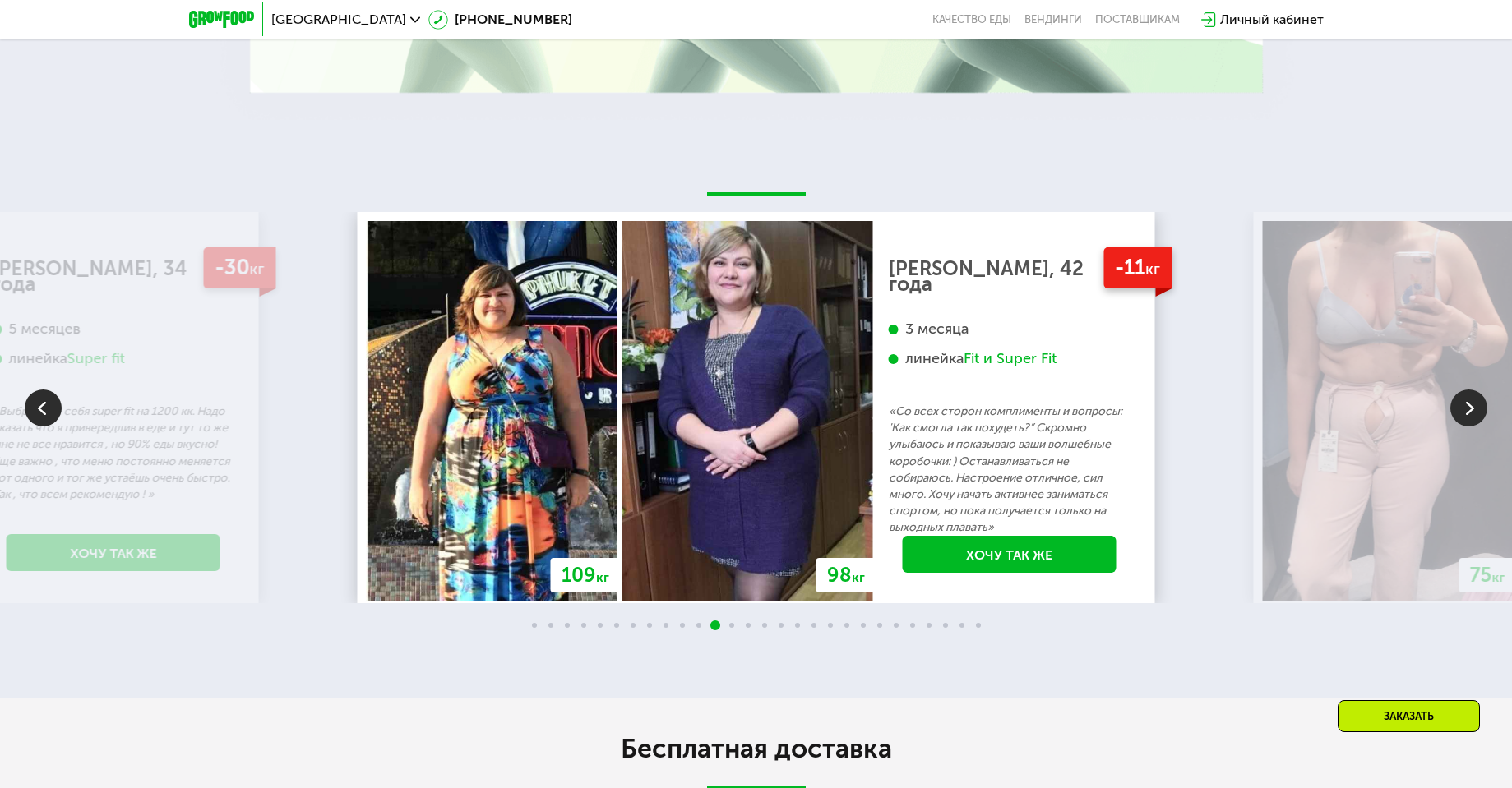
click at [1466, 404] on img at bounding box center [1468, 408] width 37 height 37
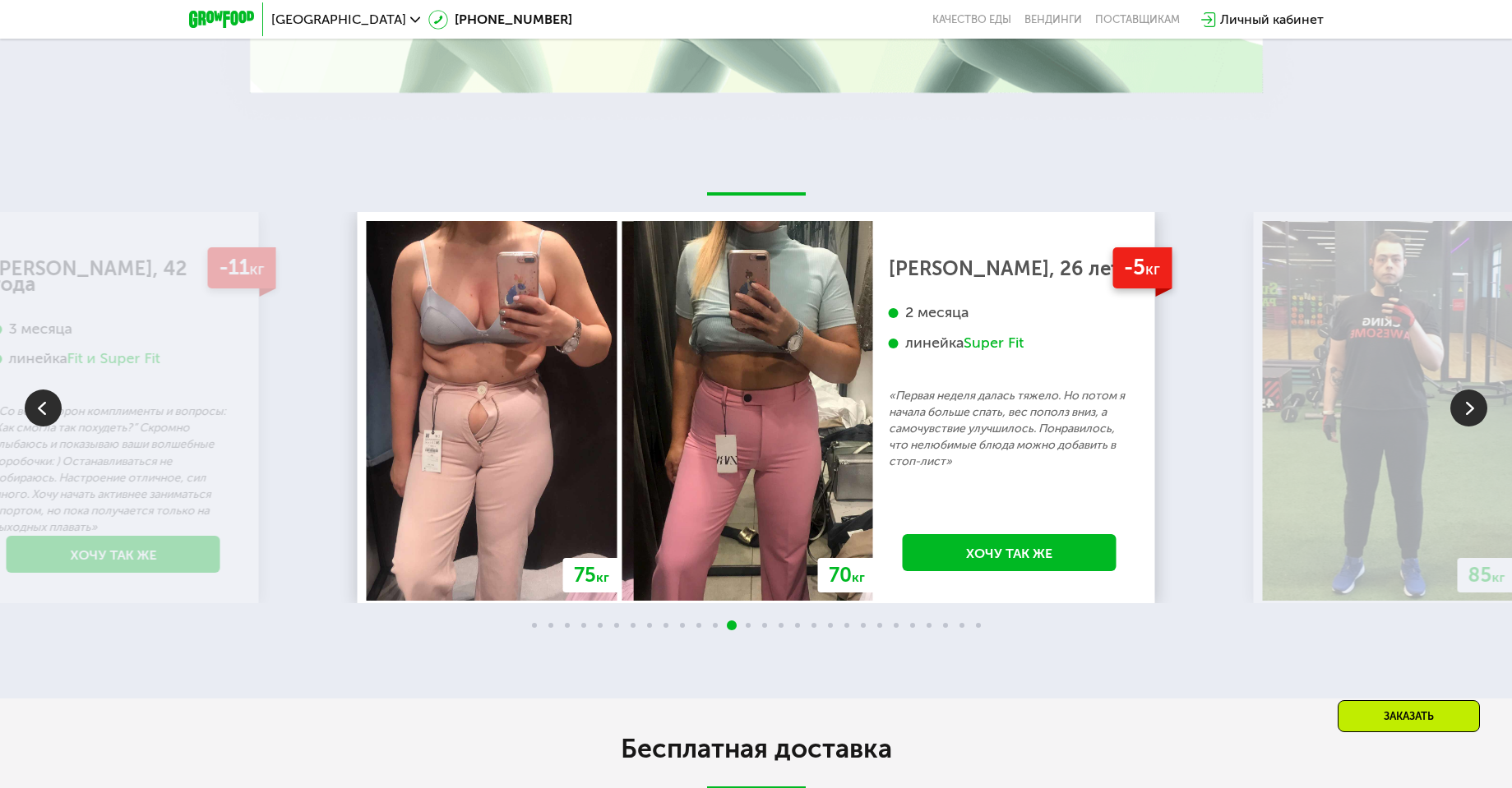
click at [1485, 397] on img at bounding box center [1468, 408] width 37 height 37
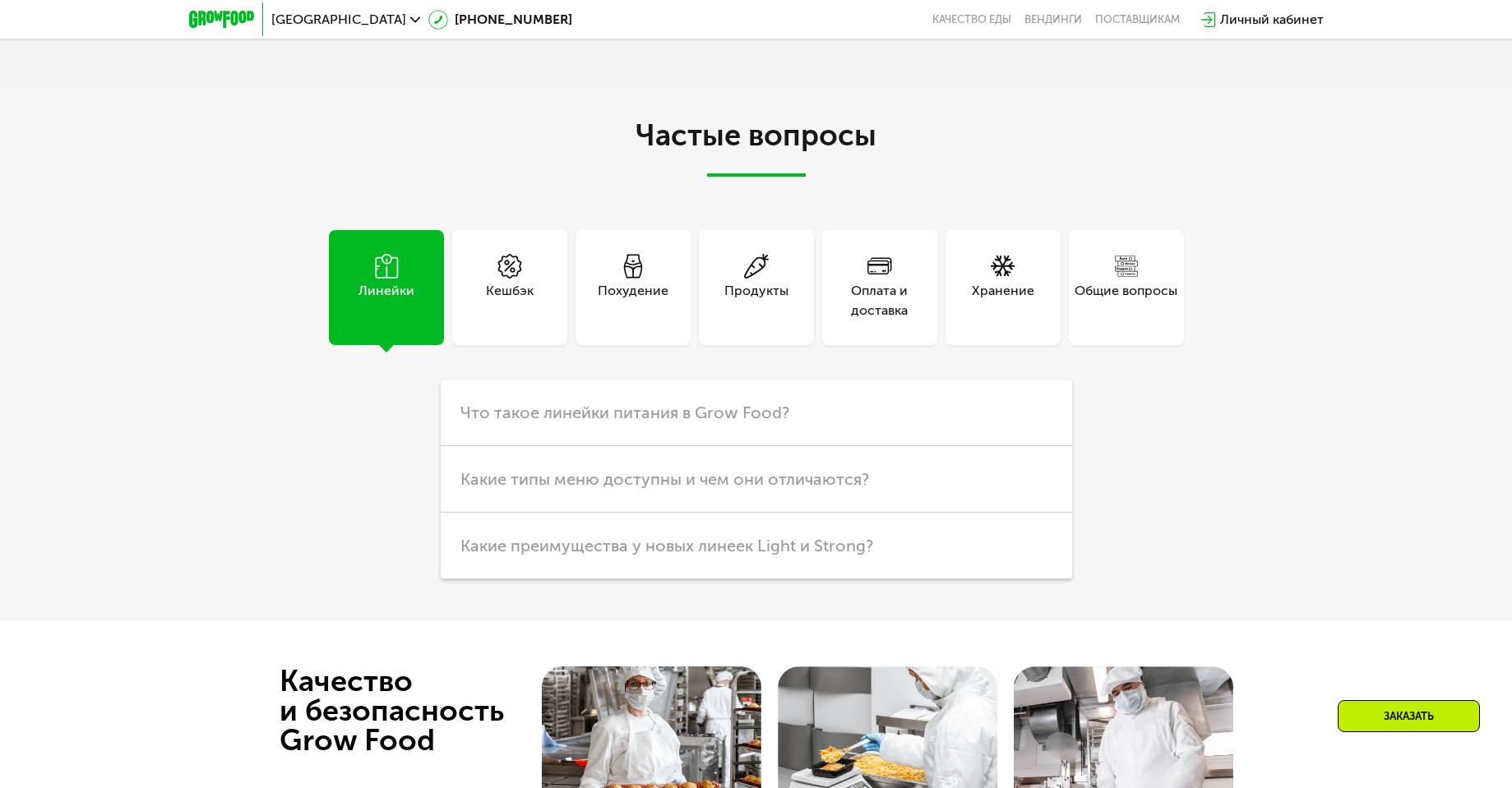
scroll to position [4313, 0]
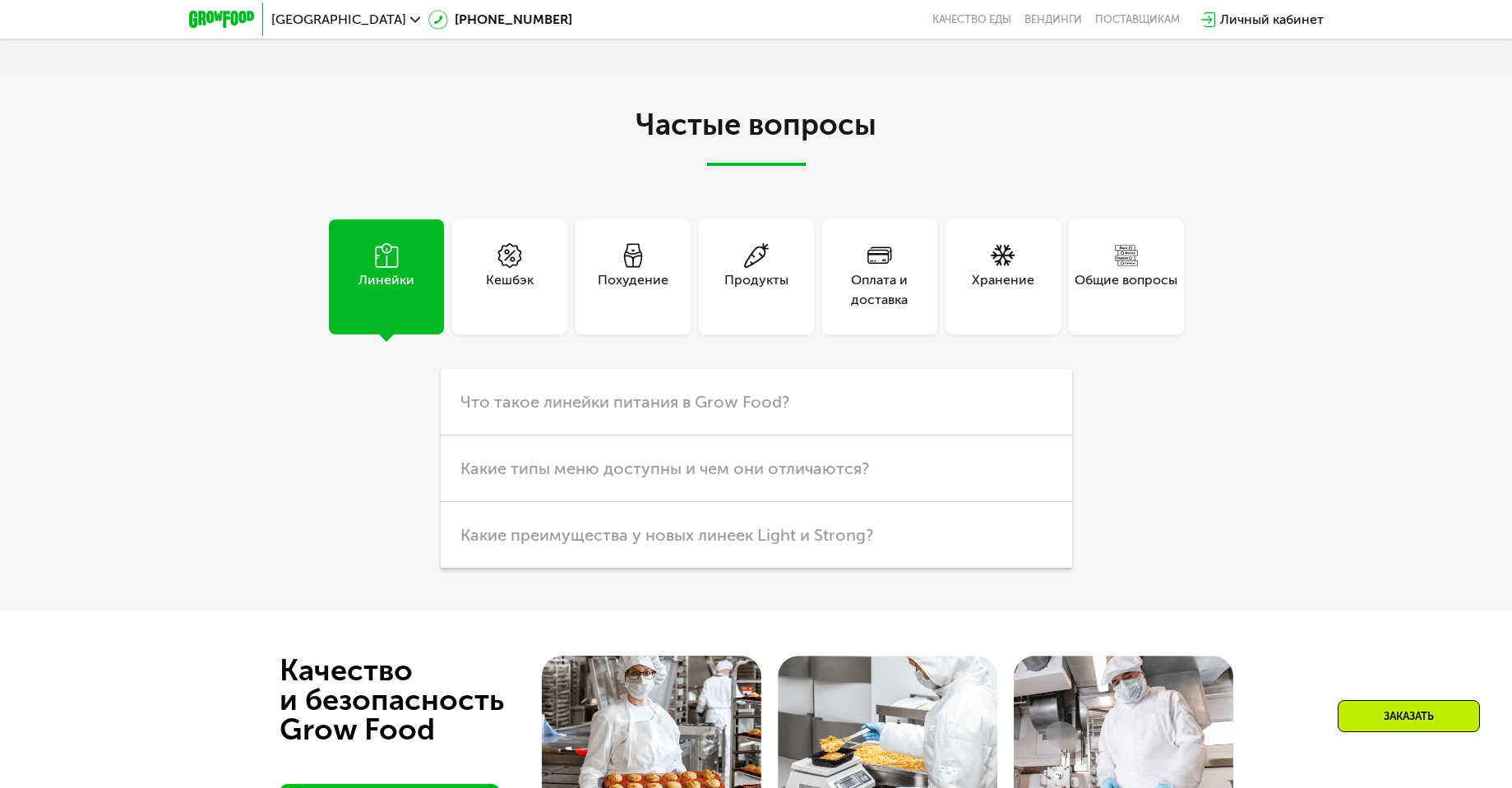
click at [519, 298] on div "Кешбэк" at bounding box center [509, 277] width 115 height 115
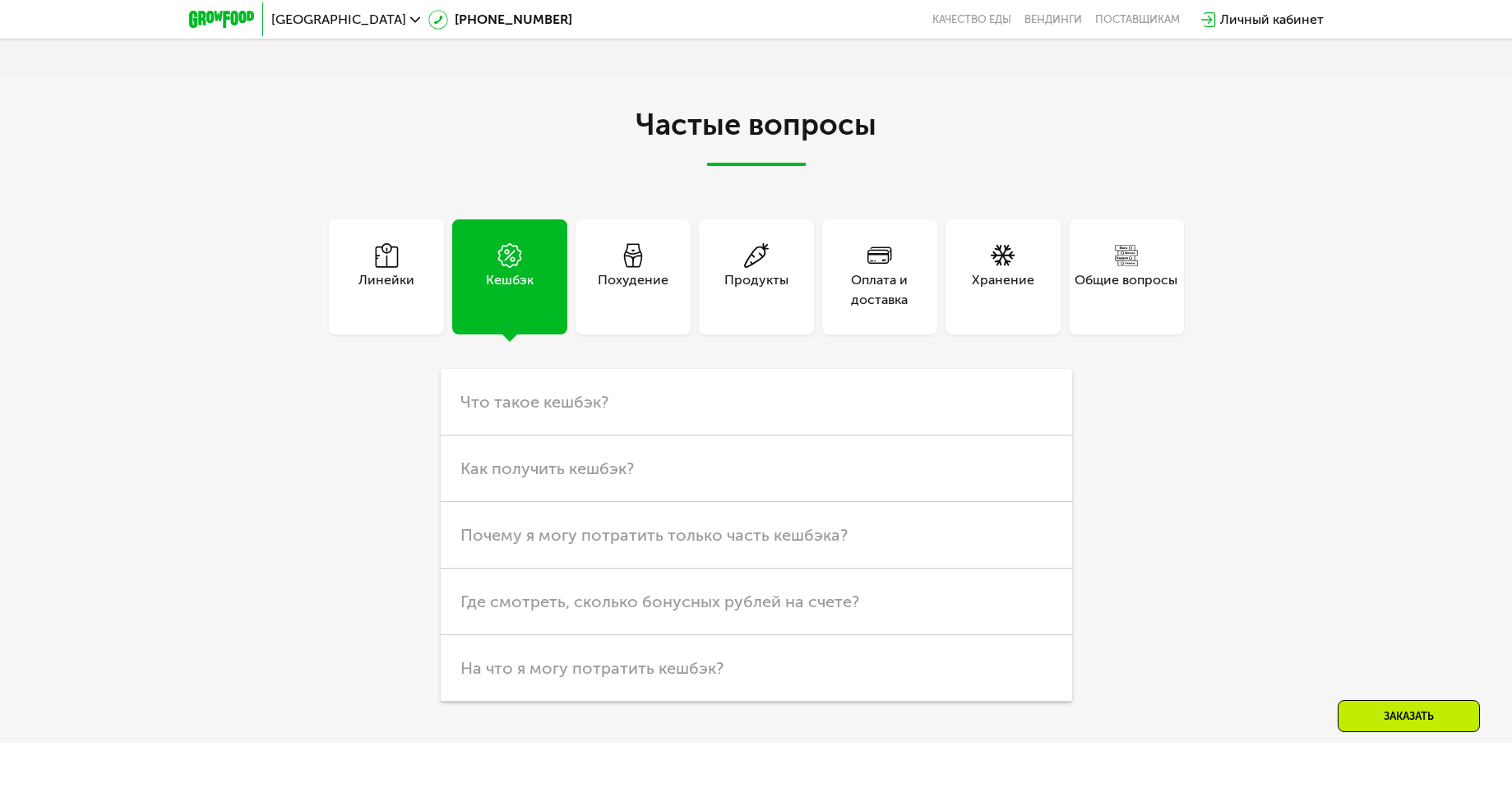
click at [608, 274] on div "Похудение" at bounding box center [633, 290] width 71 height 39
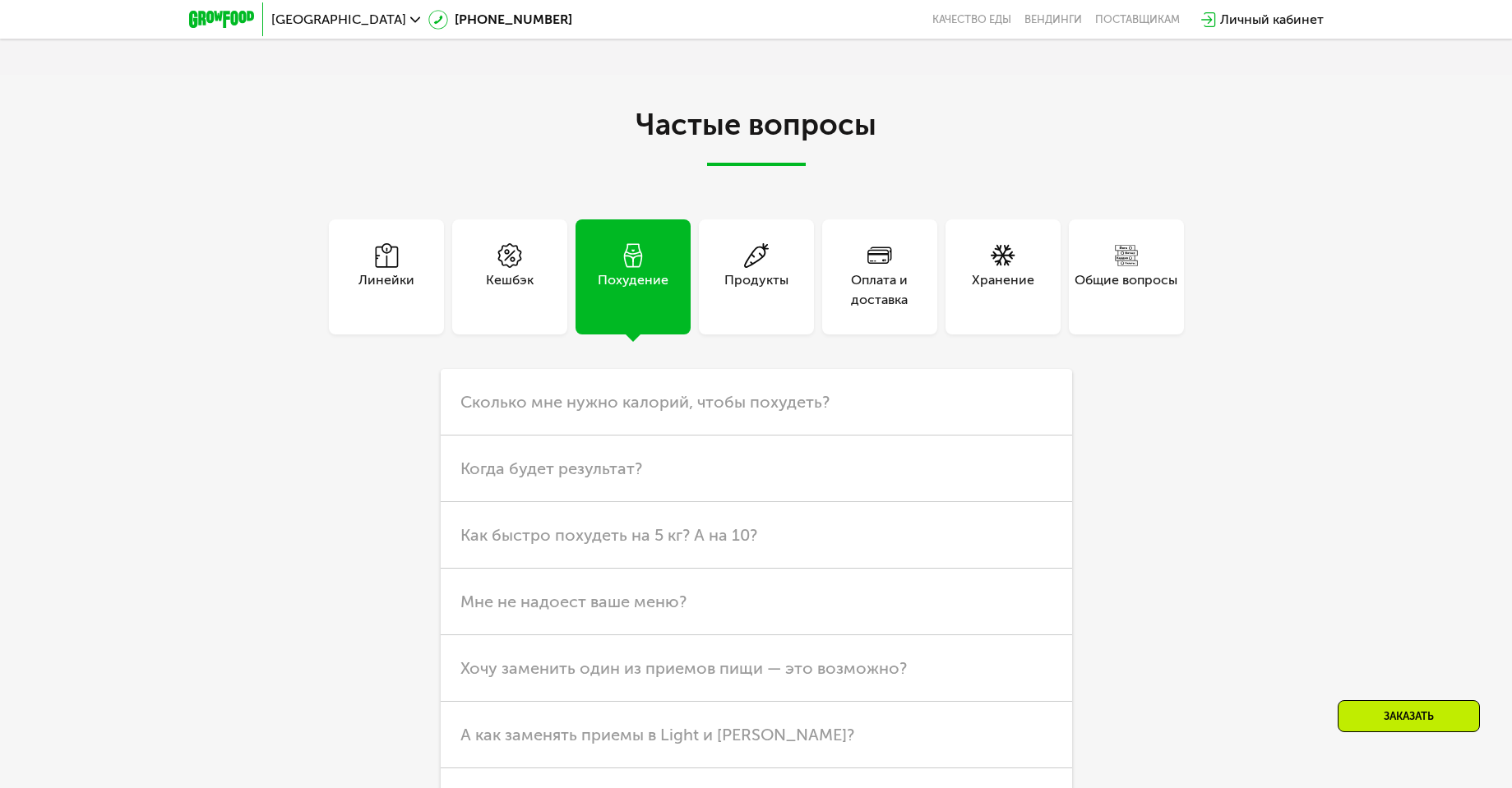
click at [750, 271] on div "Продукты" at bounding box center [756, 290] width 64 height 39
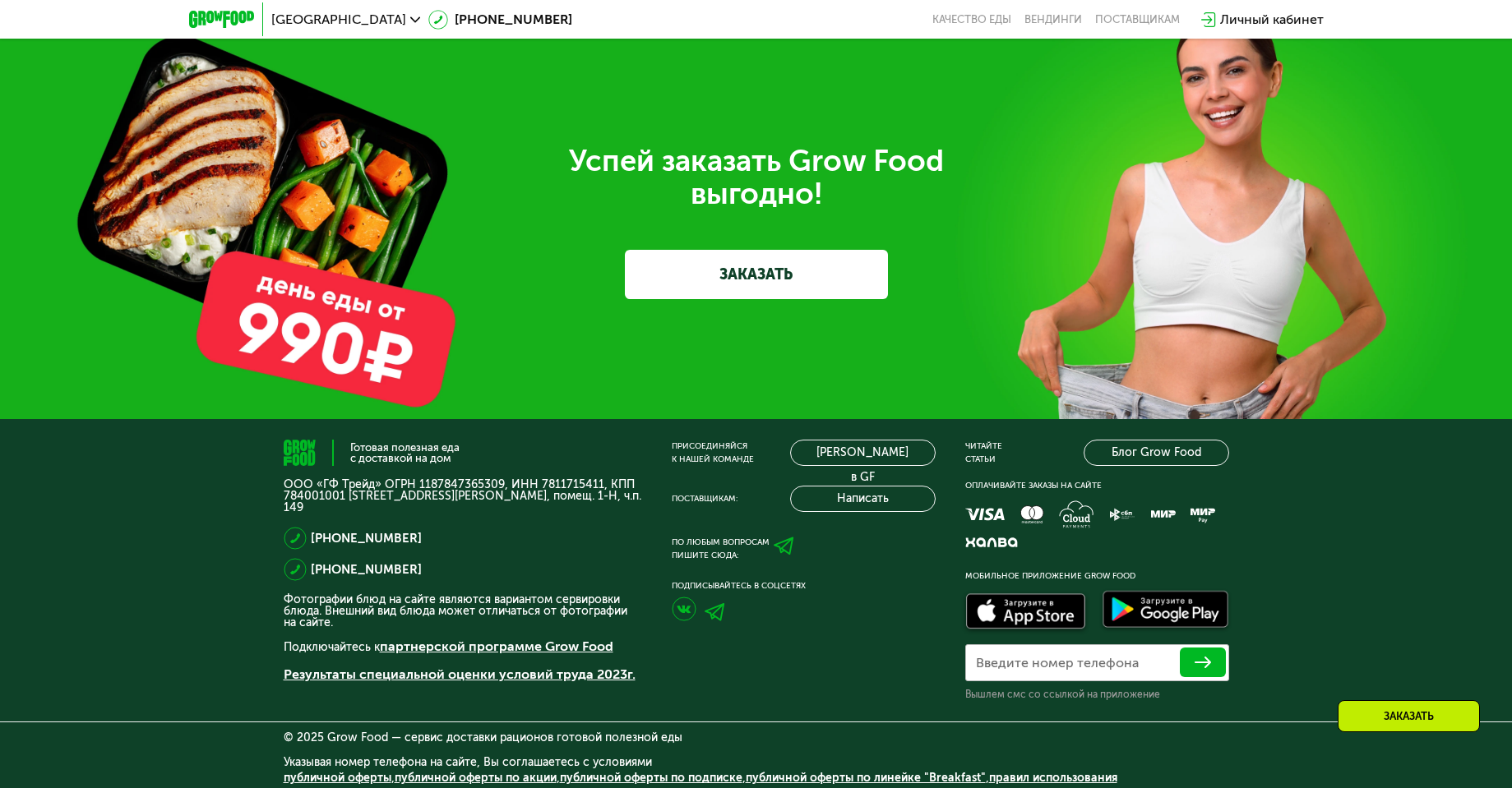
scroll to position [5103, 0]
